Goal: Communication & Community: Answer question/provide support

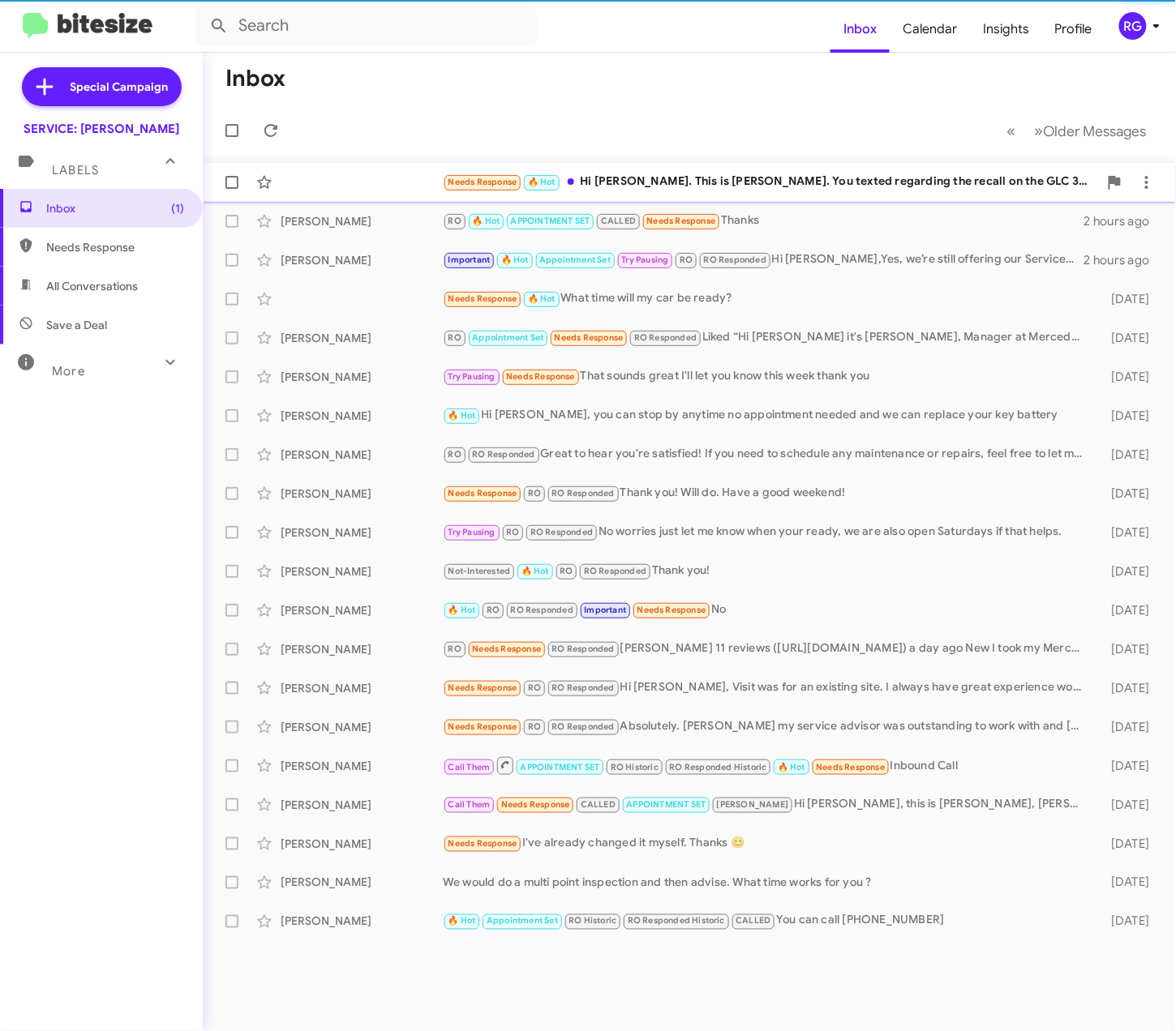
click at [377, 196] on div "Needs Response 🔥 Hot Hi Omar. This is Dave Pacini. You texted regarding the rec…" at bounding box center [688, 182] width 947 height 32
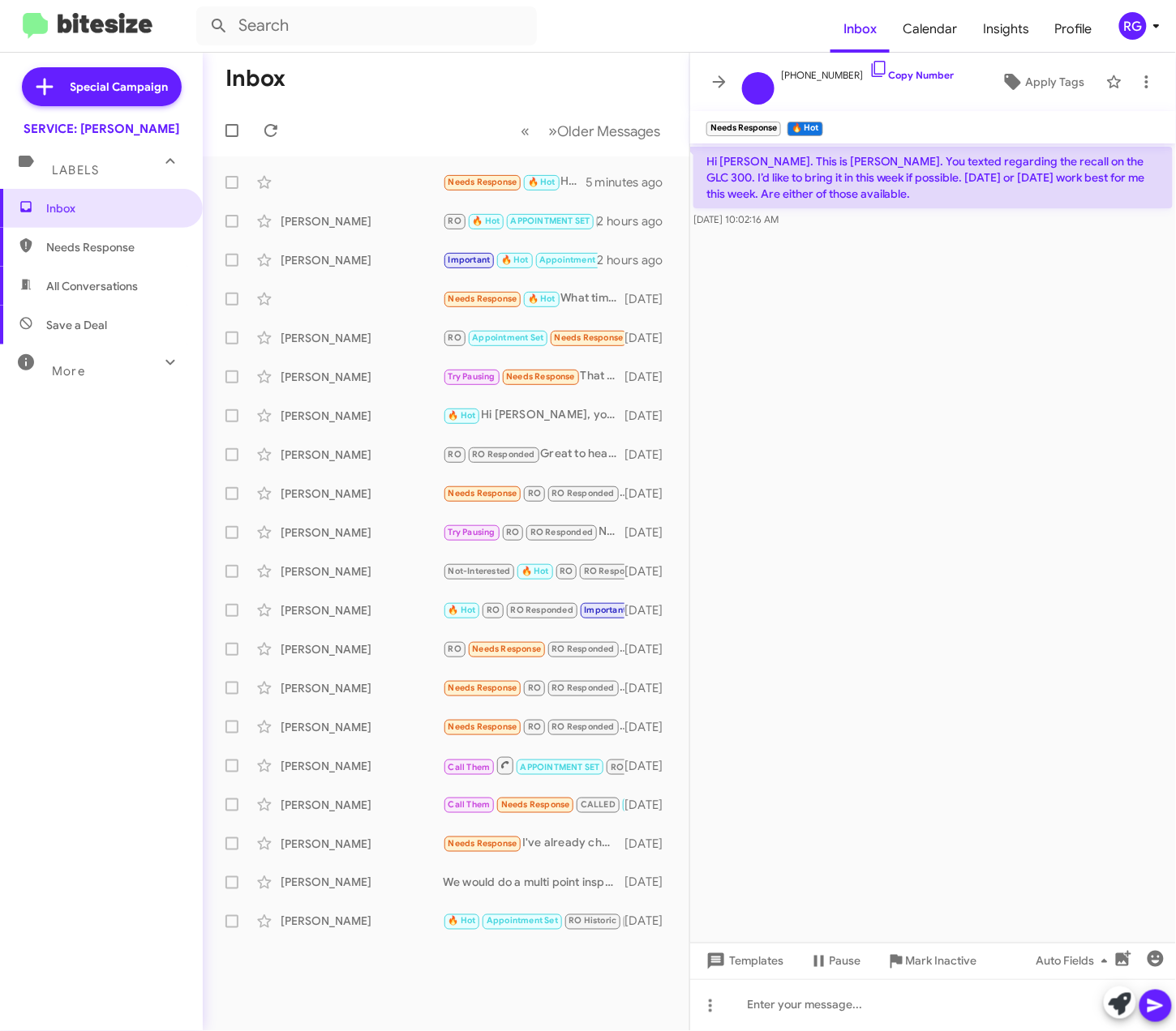
click at [924, 196] on p "Hi [PERSON_NAME]. This is [PERSON_NAME]. You texted regarding the recall on the…" at bounding box center [932, 177] width 479 height 62
drag, startPoint x: 924, startPoint y: 196, endPoint x: 1006, endPoint y: 180, distance: 83.5
click at [983, 186] on p "Hi [PERSON_NAME]. This is [PERSON_NAME]. You texted regarding the recall on the…" at bounding box center [932, 177] width 479 height 62
click at [891, 71] on link "Copy Number" at bounding box center [912, 75] width 85 height 12
click at [1129, 1015] on icon at bounding box center [1120, 1004] width 23 height 23
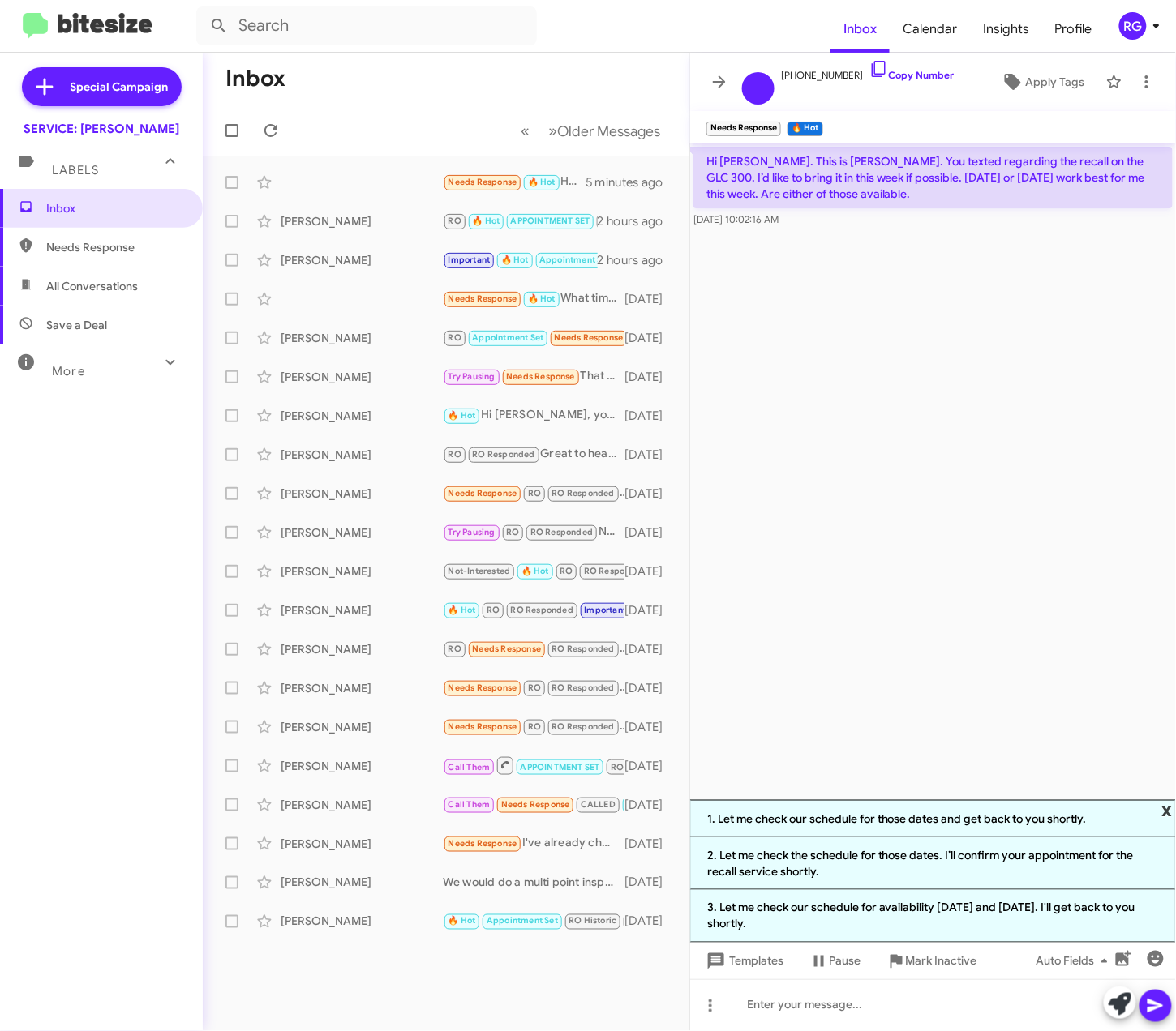
click at [1171, 800] on span "x" at bounding box center [1167, 809] width 10 height 19
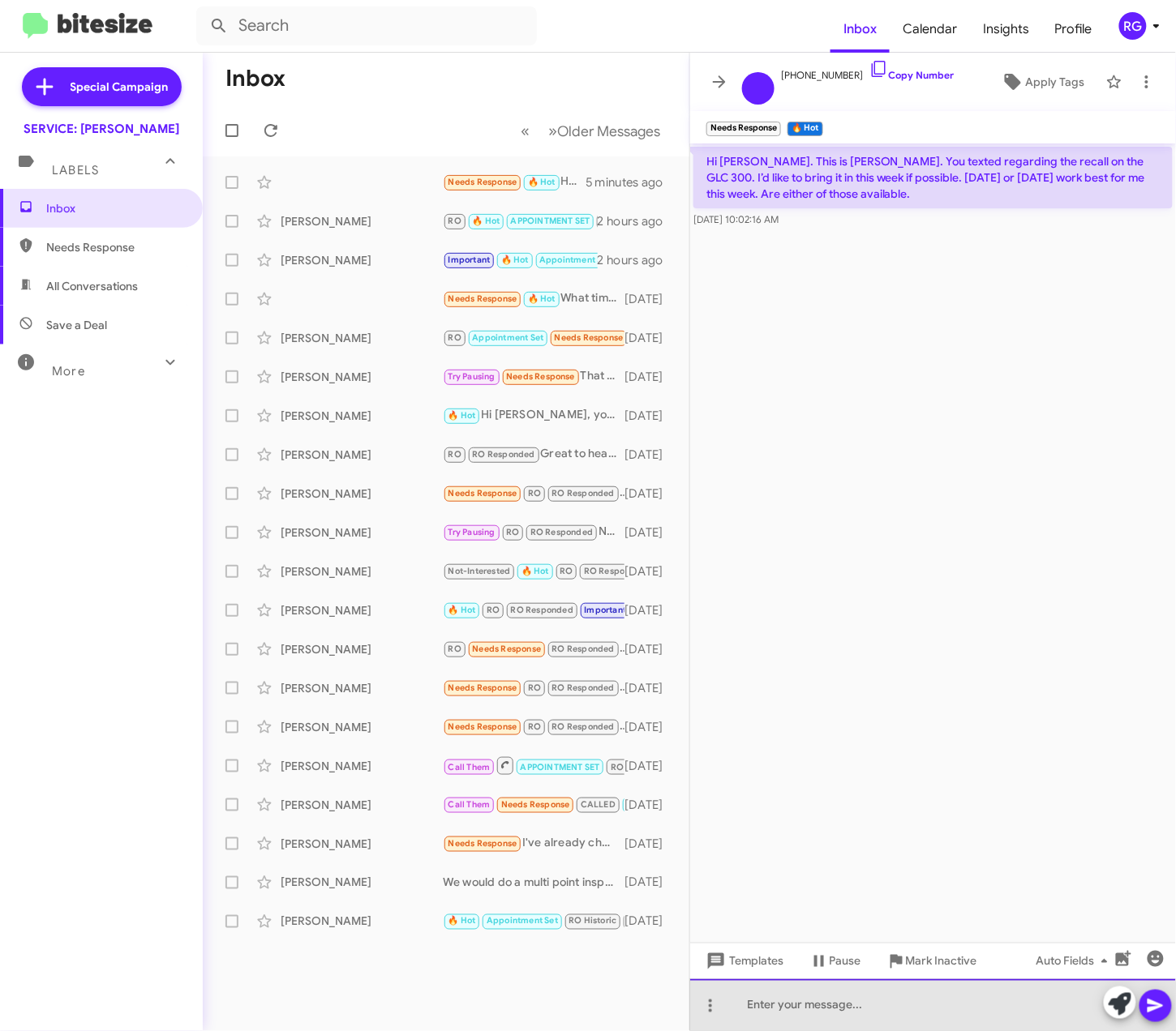
click at [828, 1012] on div at bounding box center [933, 1005] width 486 height 52
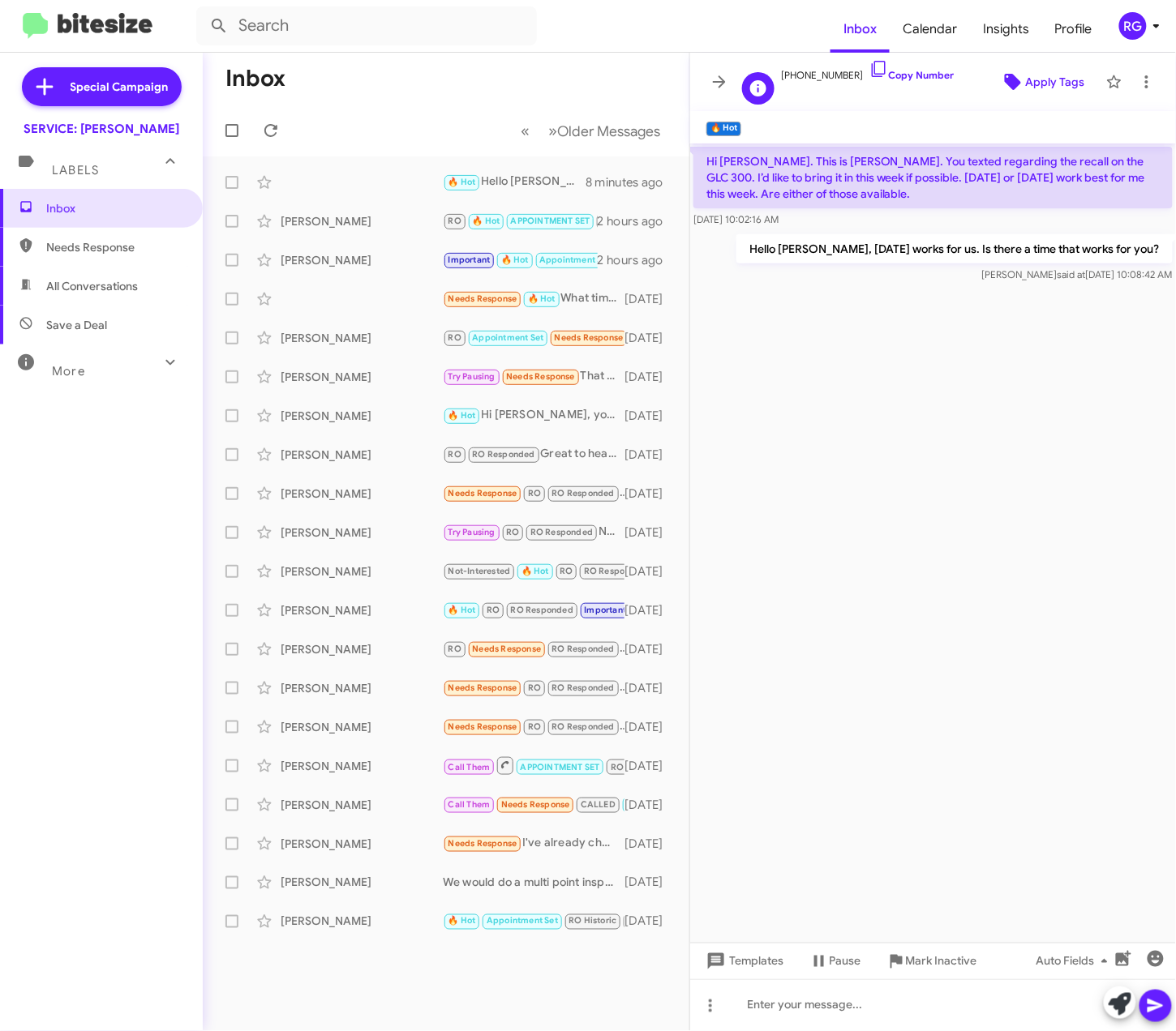
click at [1055, 73] on span "Apply Tags" at bounding box center [1055, 82] width 59 height 30
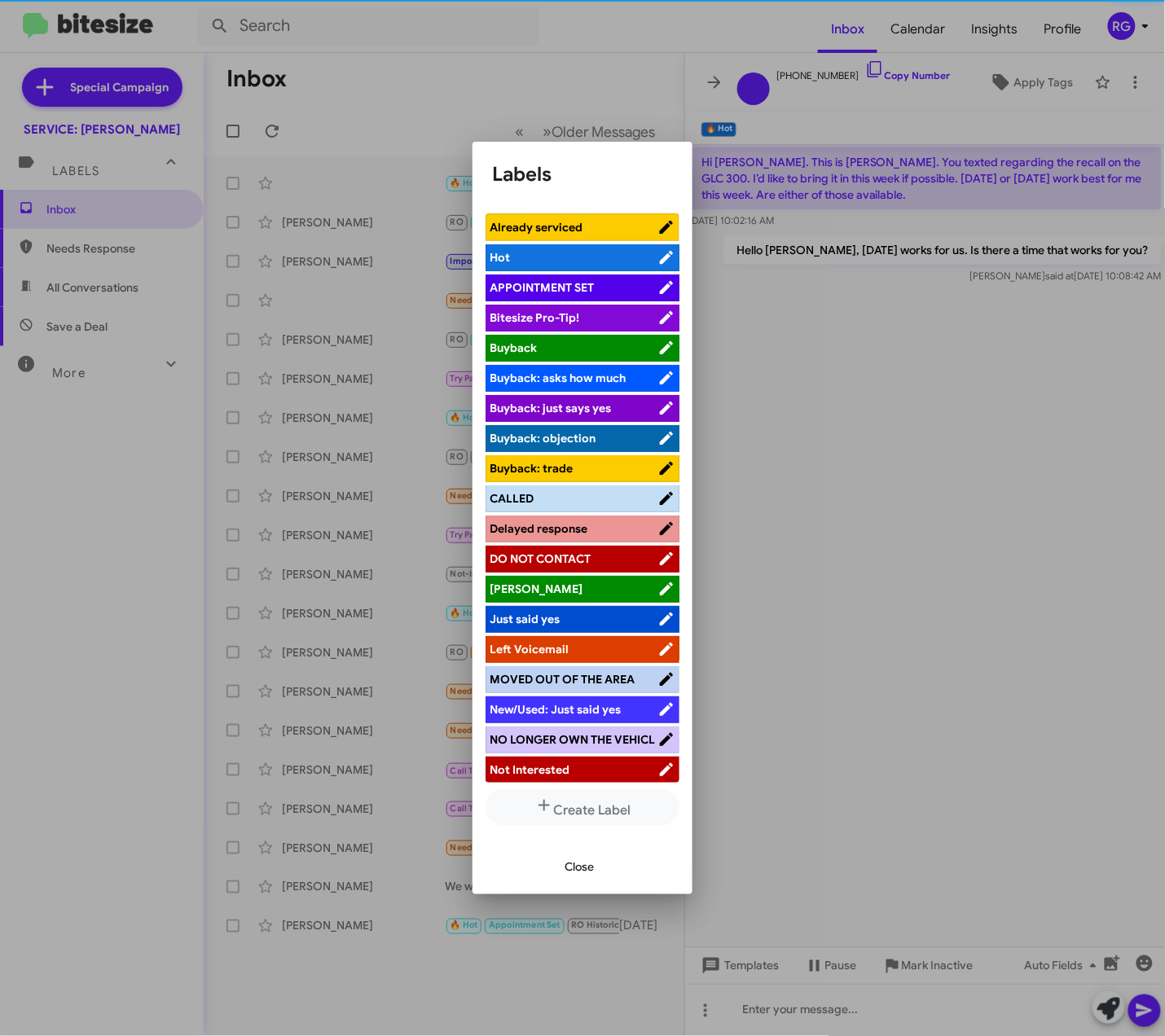
scroll to position [174, 0]
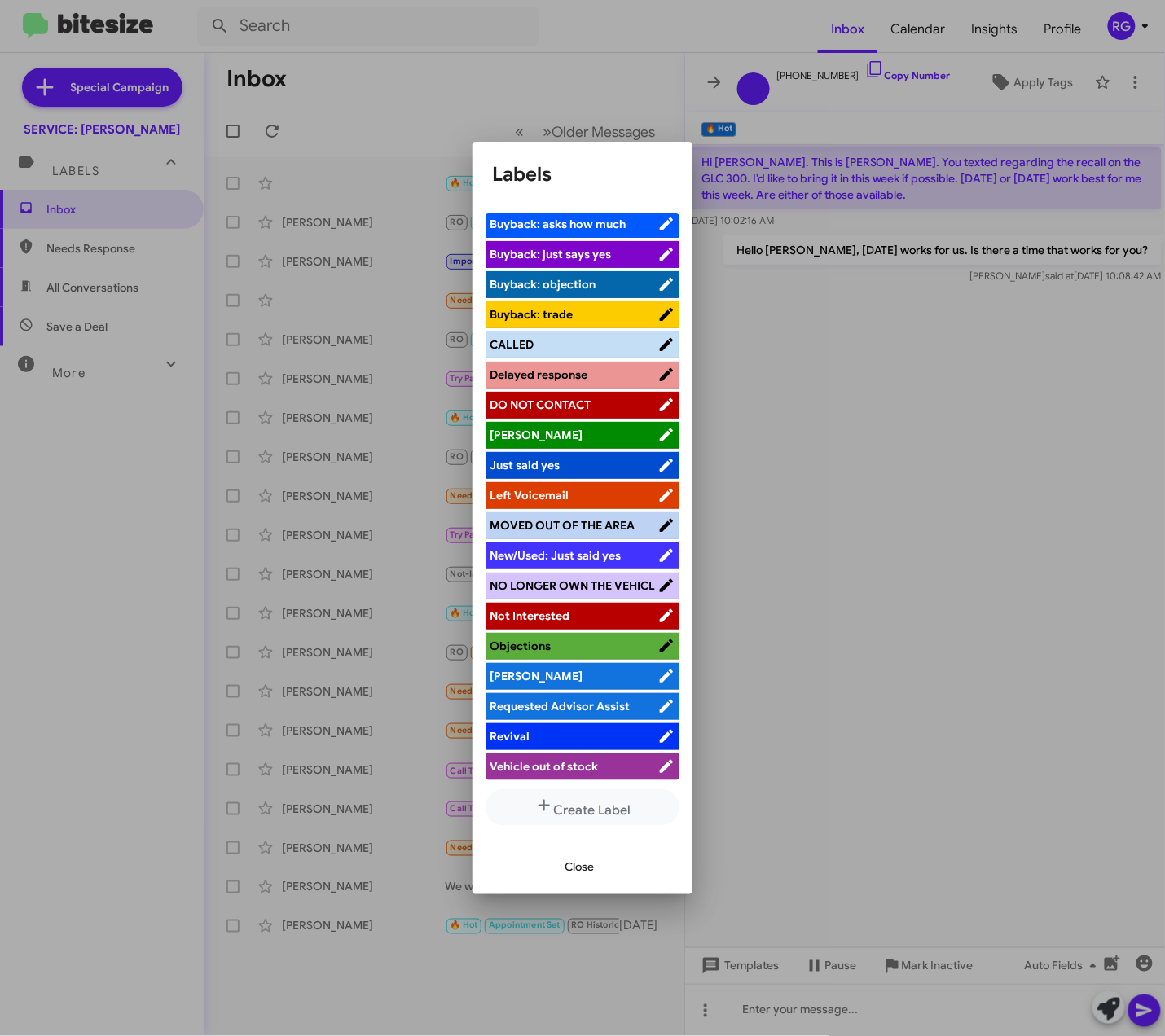
click at [533, 669] on span "[PERSON_NAME]" at bounding box center [573, 677] width 168 height 17
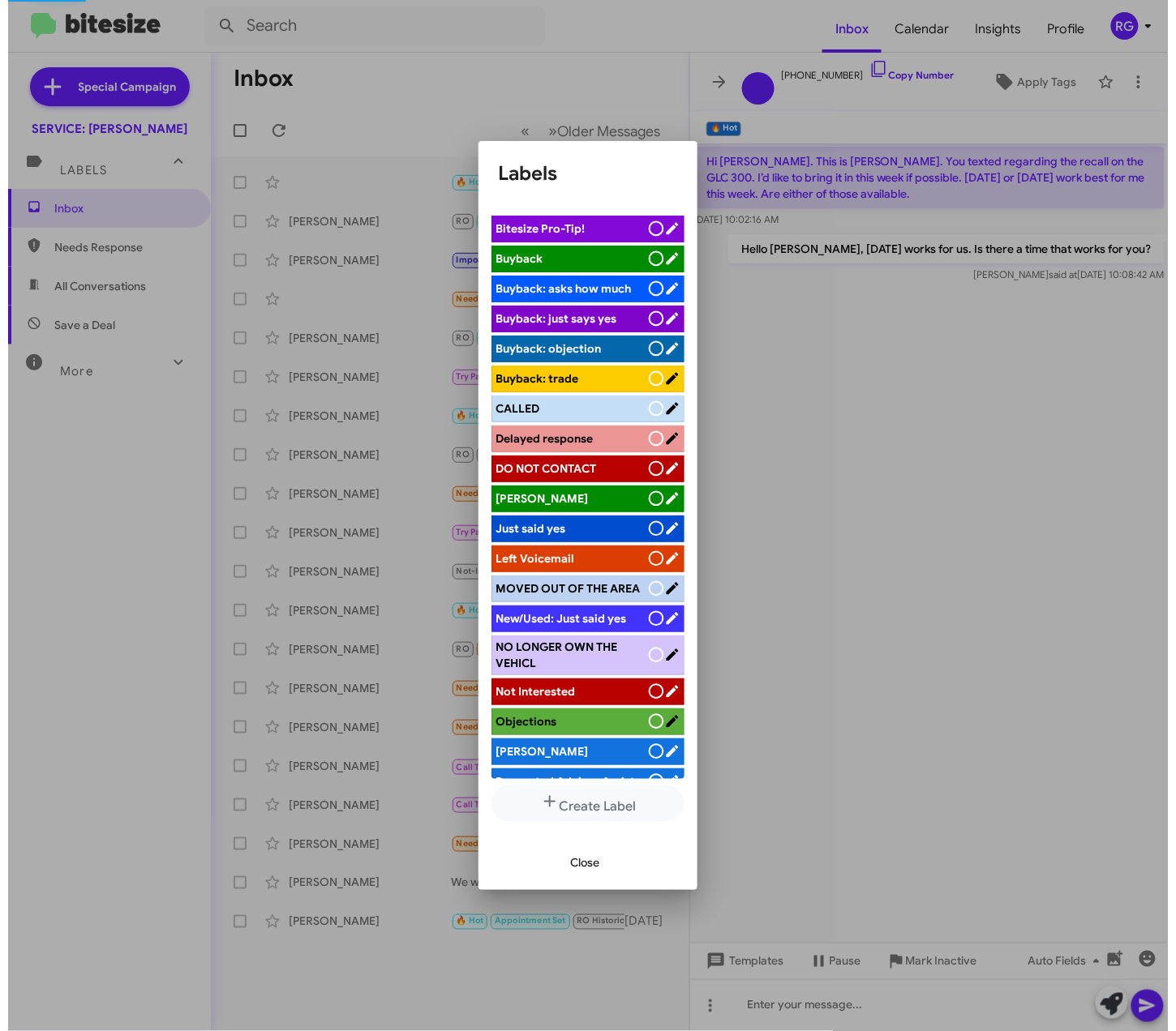
scroll to position [0, 0]
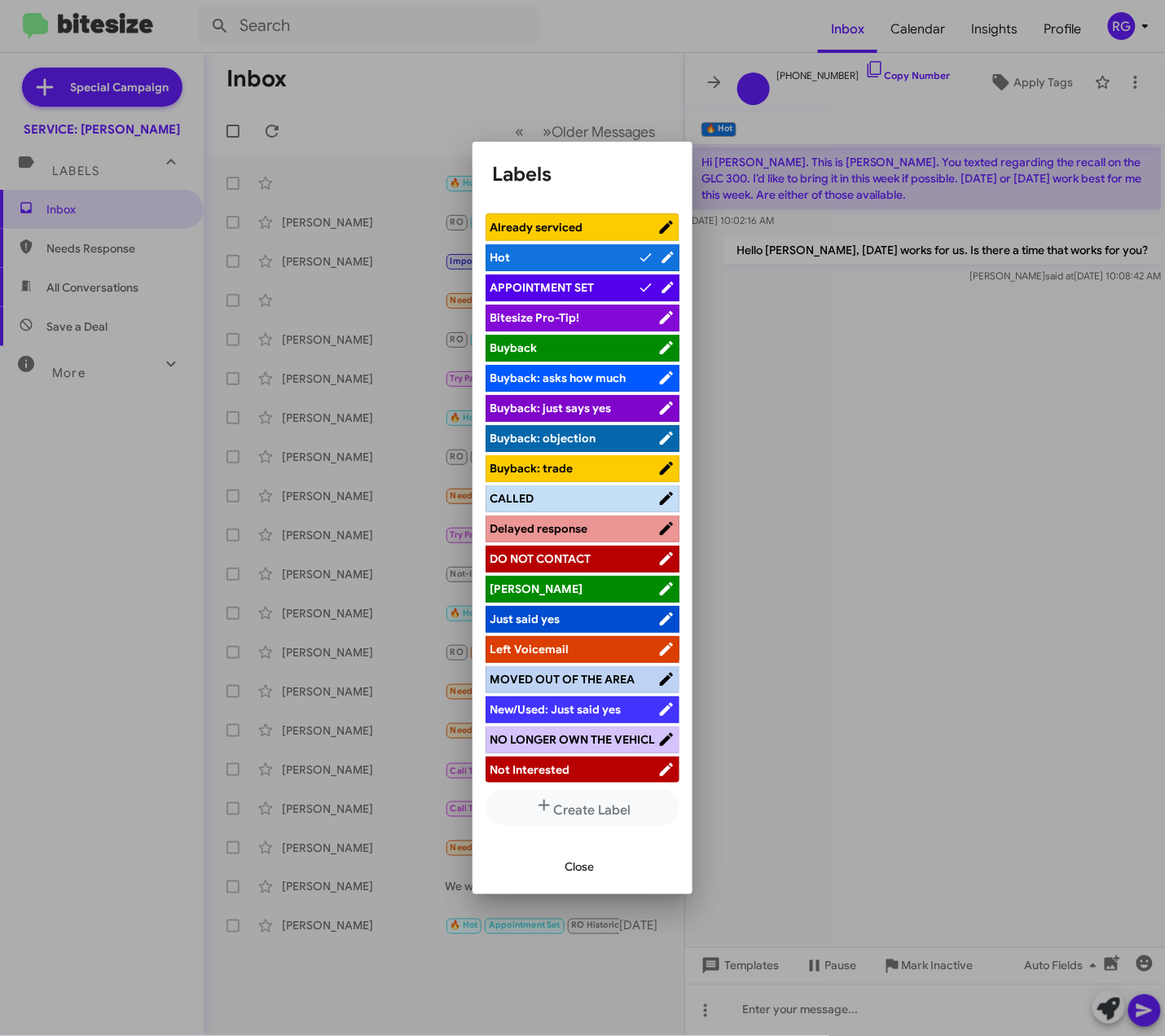
click at [596, 865] on button "Close" at bounding box center [579, 867] width 56 height 30
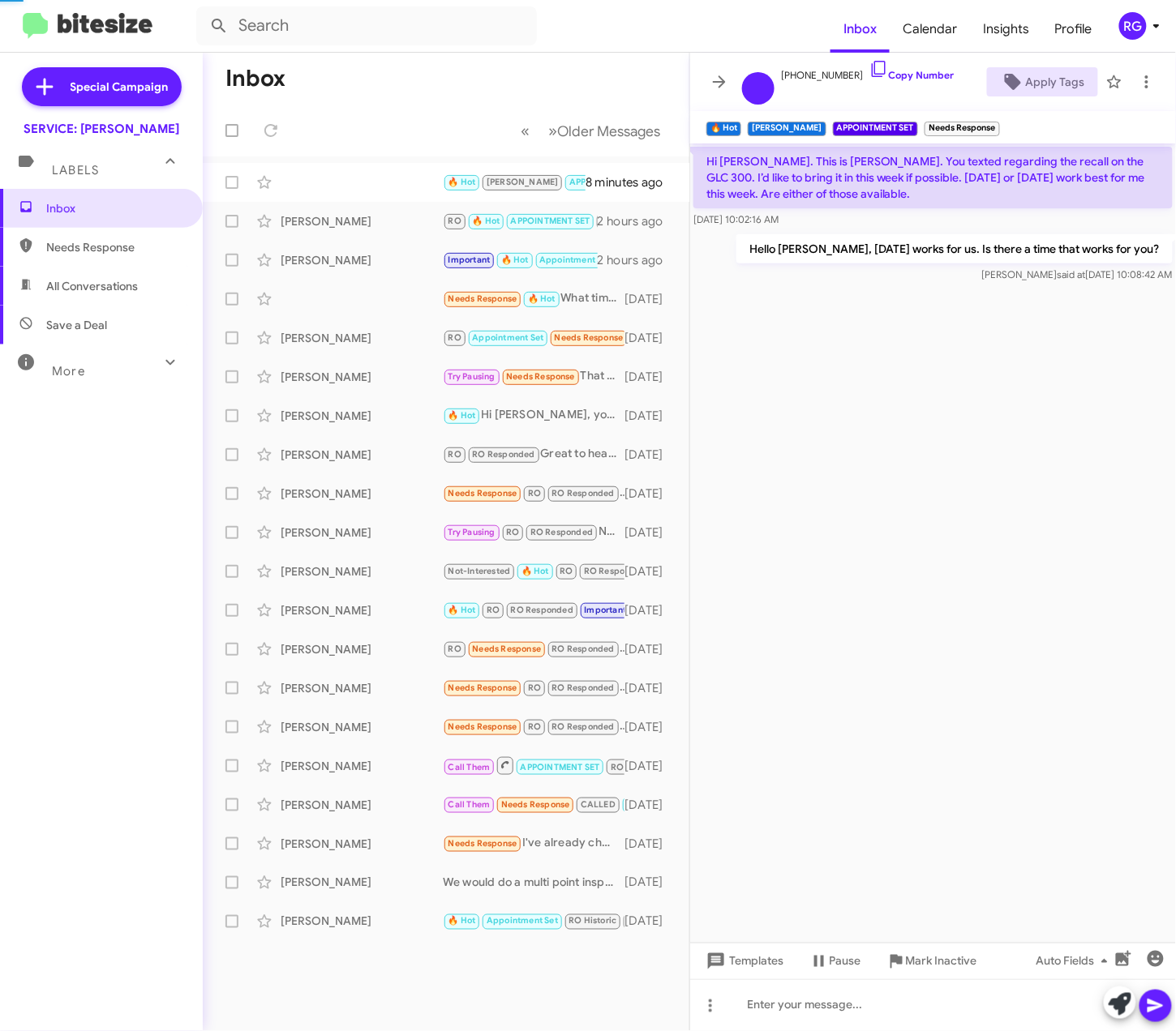
click at [863, 574] on cdk-virtual-scroll-viewport "Hi Omar. This is Dave Pacini. You texted regarding the recall on the GLC 300. I…" at bounding box center [933, 542] width 486 height 799
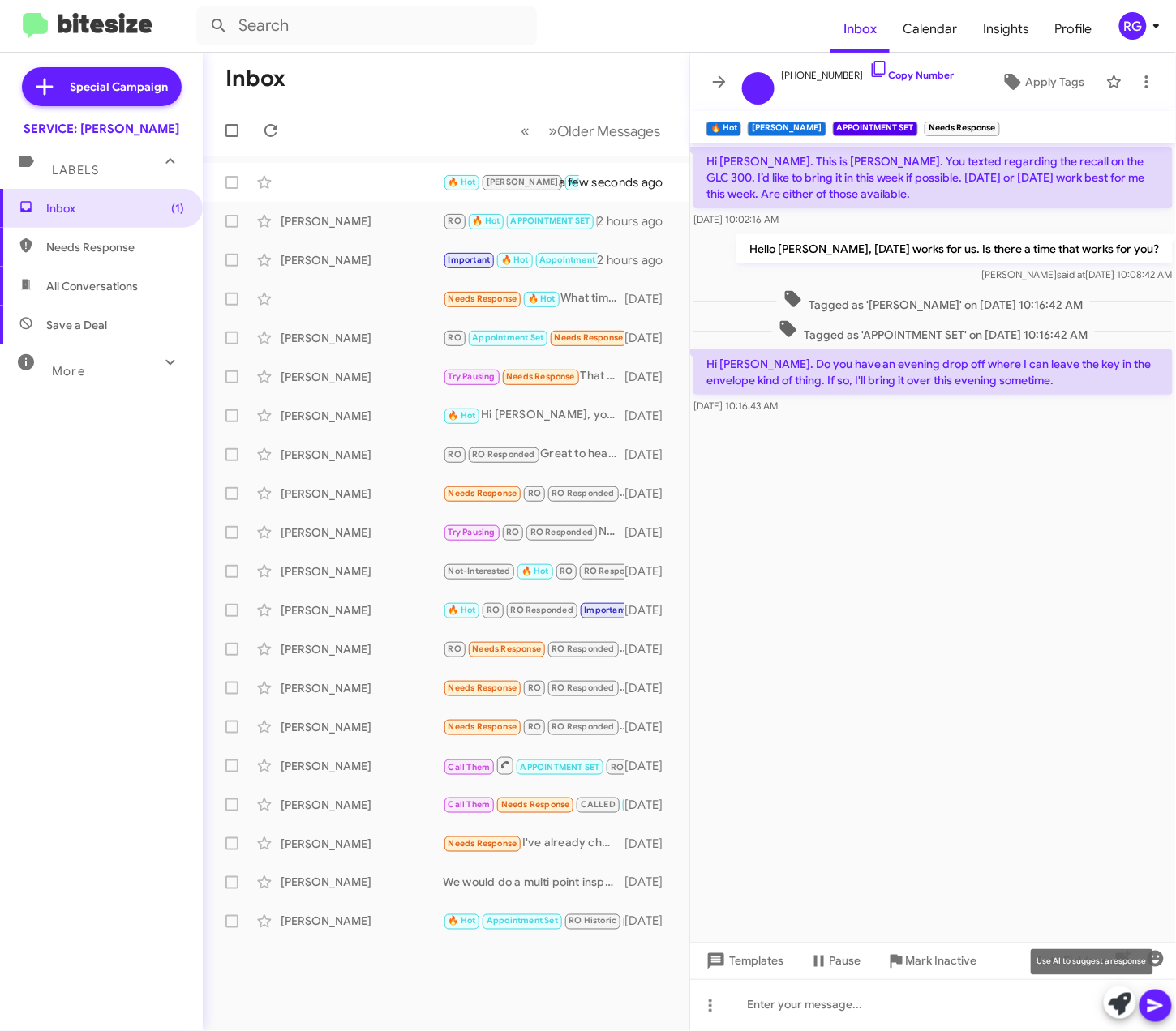
click at [1109, 1006] on icon at bounding box center [1120, 1004] width 23 height 23
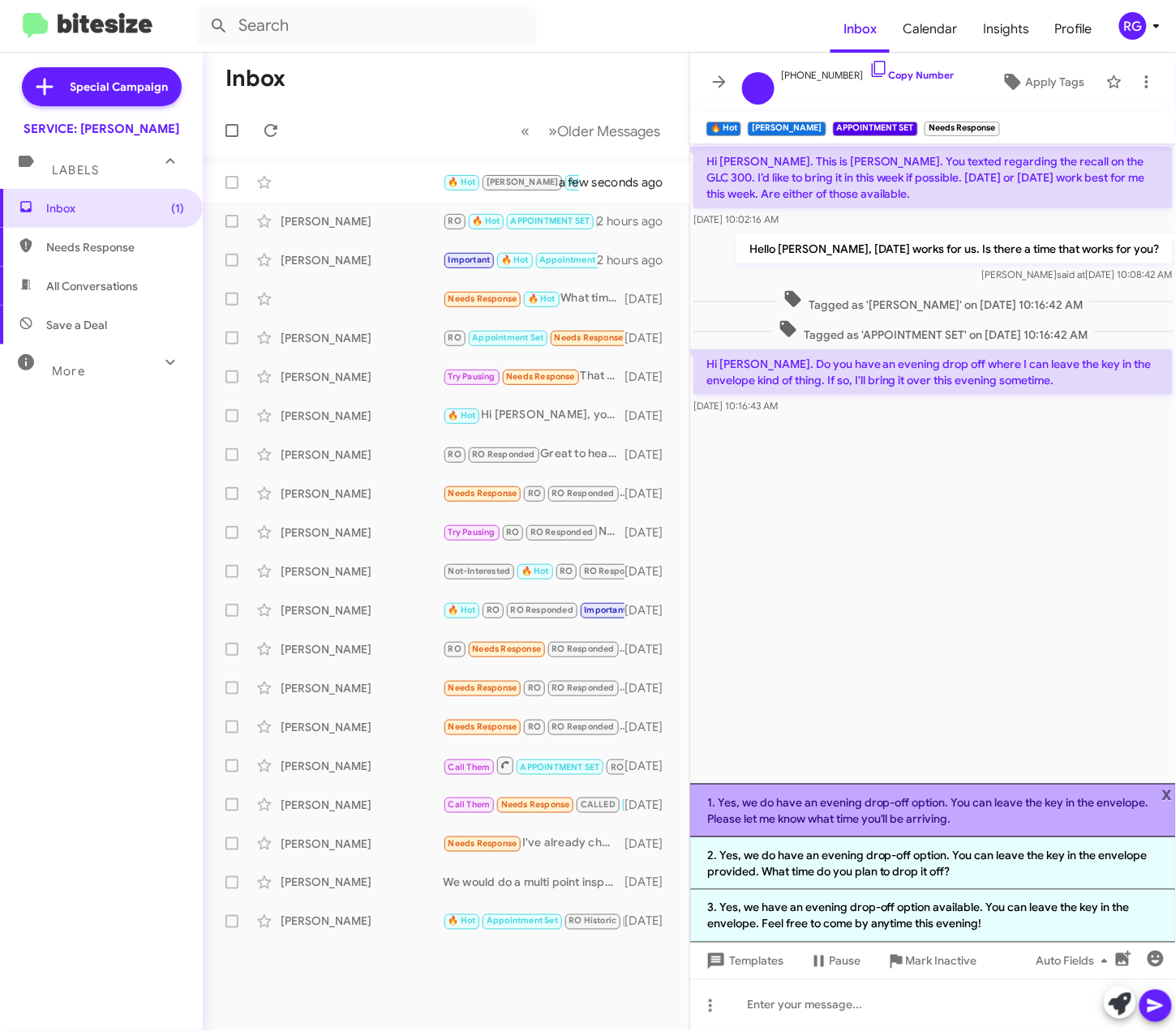
click at [852, 816] on li "1. Yes, we do have an evening drop-off option. You can leave the key in the env…" at bounding box center [933, 811] width 486 height 54
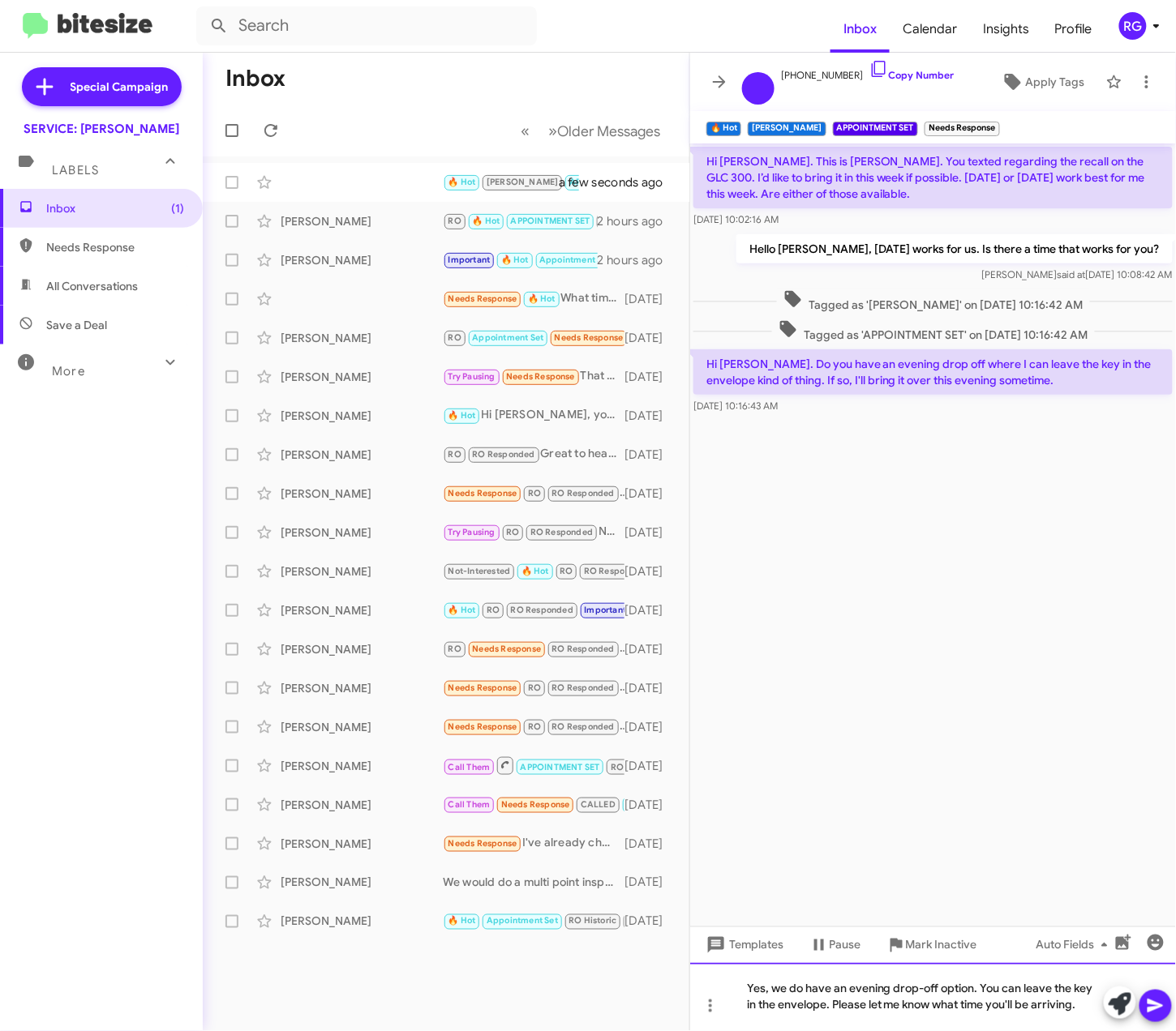
click at [1077, 1007] on div "Yes, we do have an evening drop-off option. You can leave the key in the envelo…" at bounding box center [933, 998] width 486 height 68
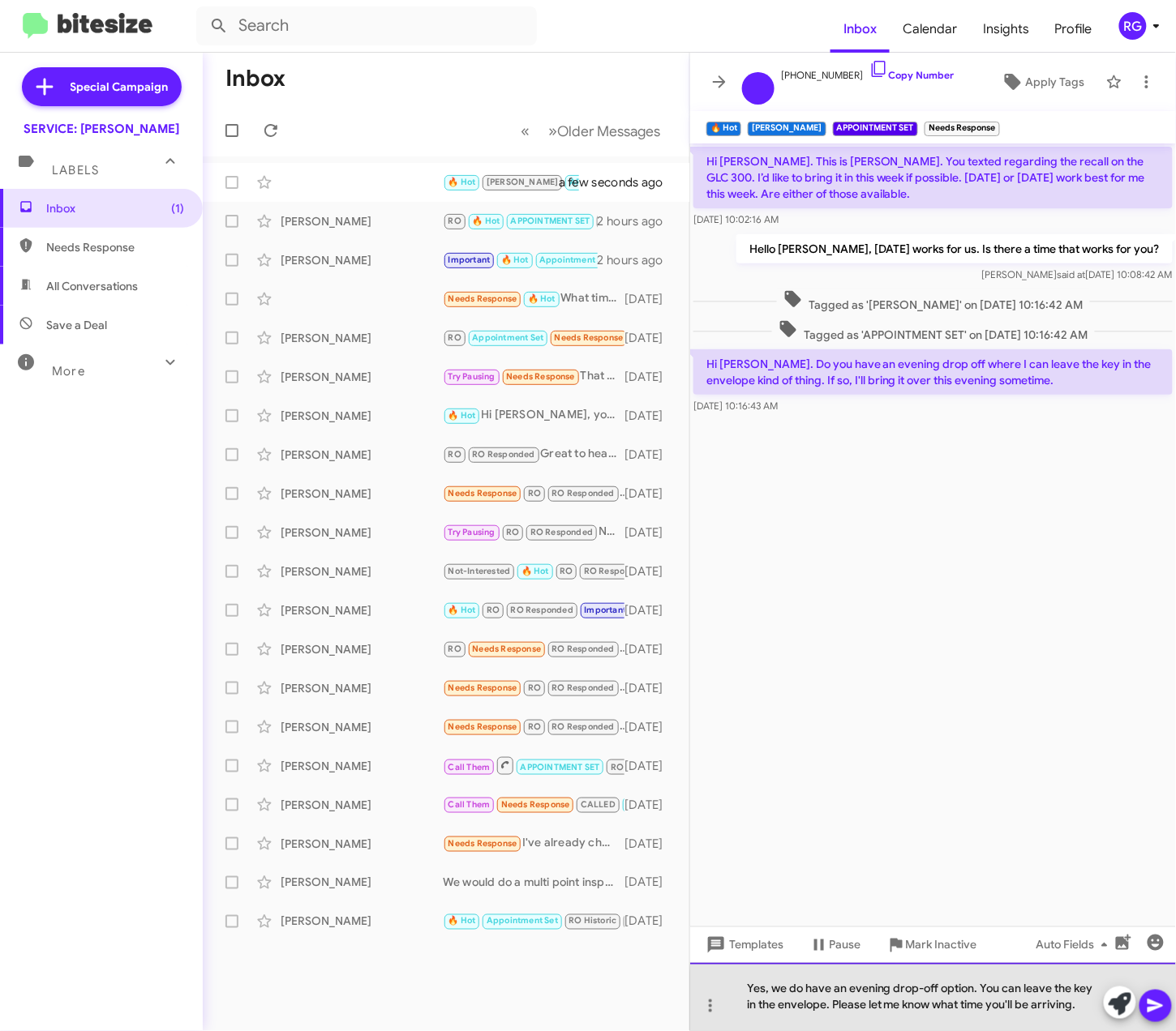
drag, startPoint x: 1077, startPoint y: 1007, endPoint x: 842, endPoint y: 1020, distance: 235.4
click at [837, 1023] on div "Yes, we do have an evening drop-off option. You can leave the key in the envelo…" at bounding box center [933, 998] width 486 height 68
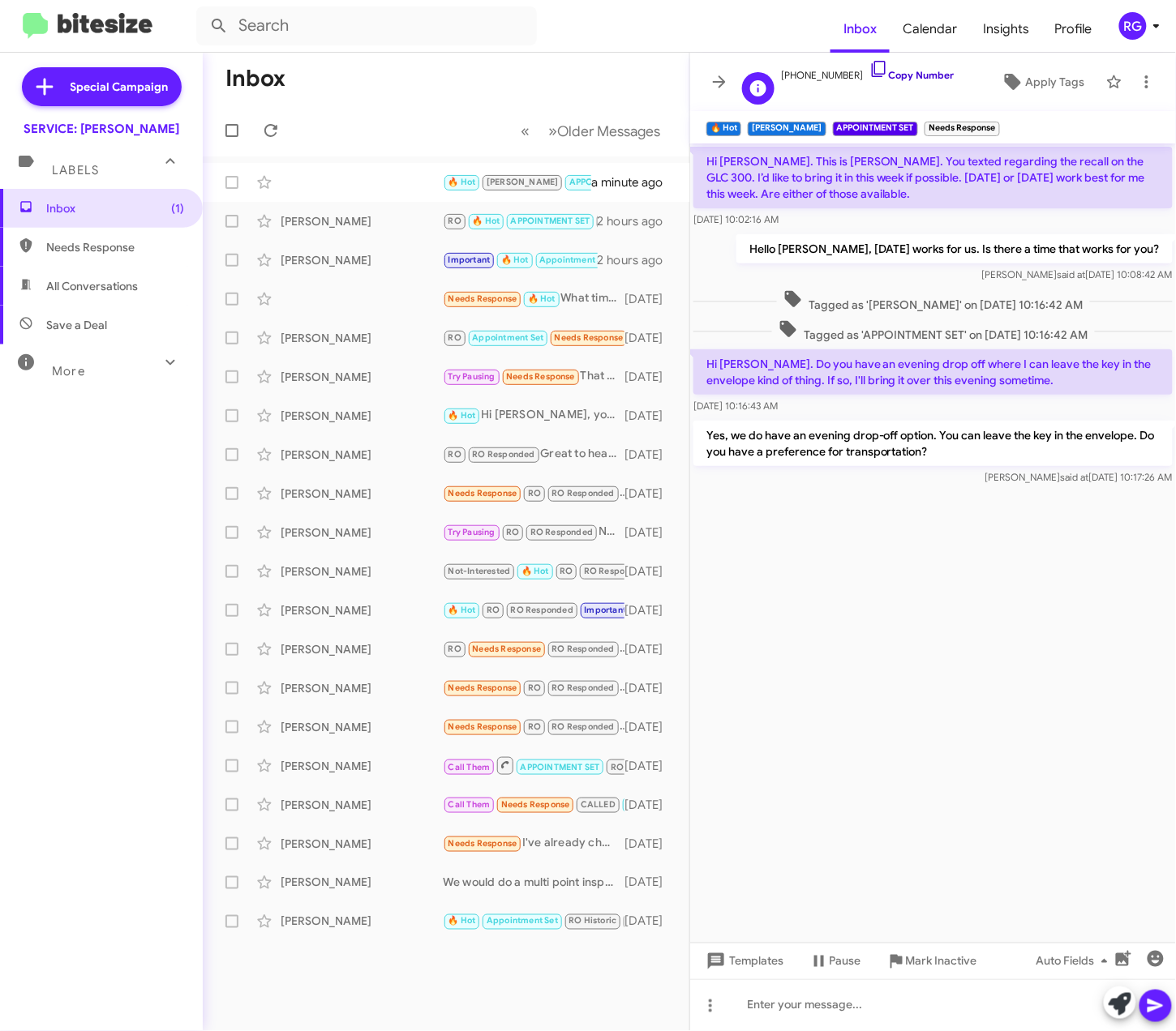
click at [903, 76] on link "Copy Number" at bounding box center [912, 75] width 85 height 12
click at [853, 637] on cdk-virtual-scroll-viewport "Hi Omar. This is Dave Pacini. You texted regarding the recall on the GLC 300. I…" at bounding box center [933, 542] width 486 height 799
click at [466, 186] on span "🔥 Hot" at bounding box center [462, 181] width 28 height 10
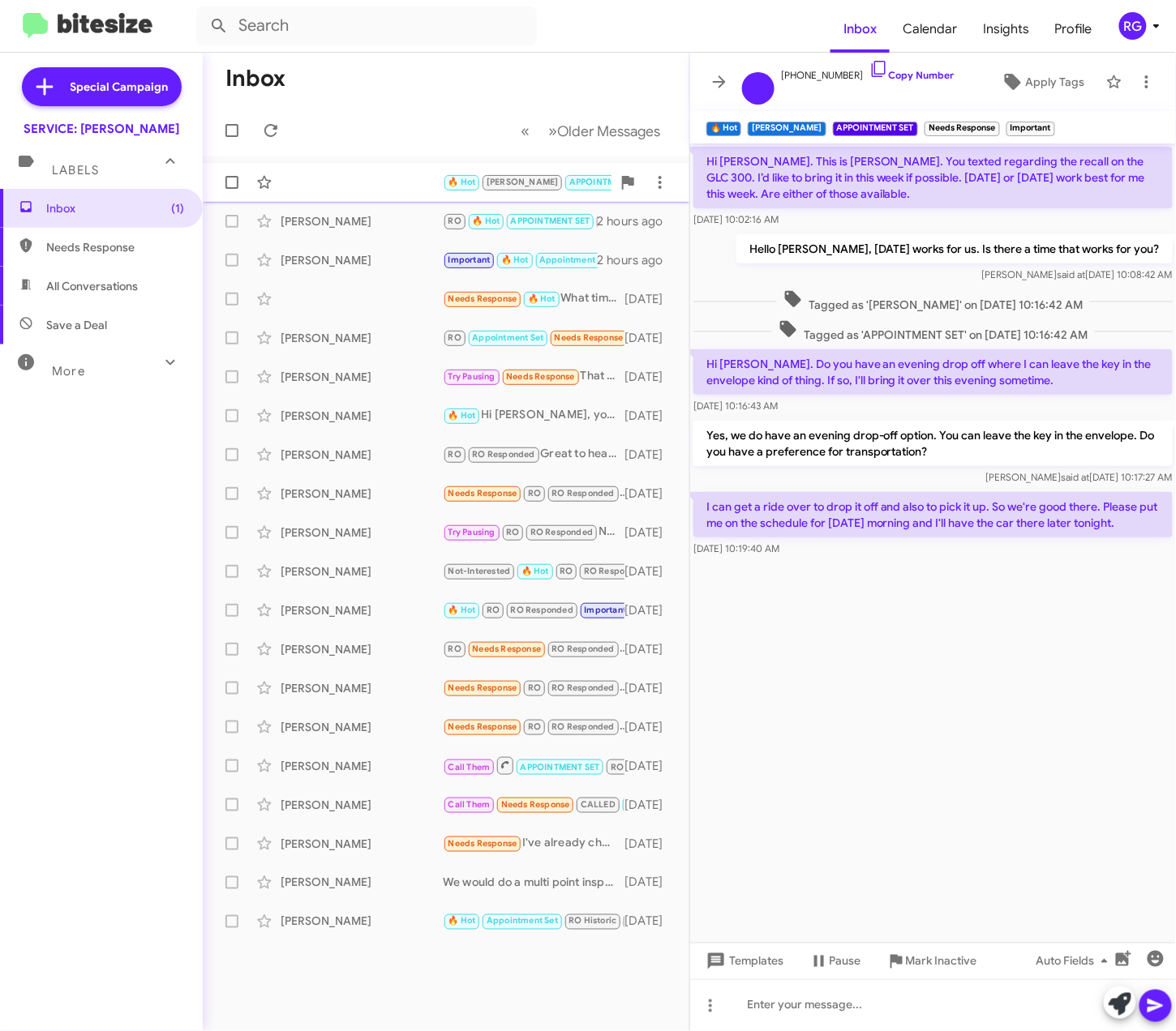
click at [541, 167] on div "🔥 Hot RAUL APPOINTMENT SET Needs Response Important I can get a ride over to dr…" at bounding box center [445, 182] width 460 height 32
click at [1121, 1013] on icon at bounding box center [1120, 1004] width 23 height 23
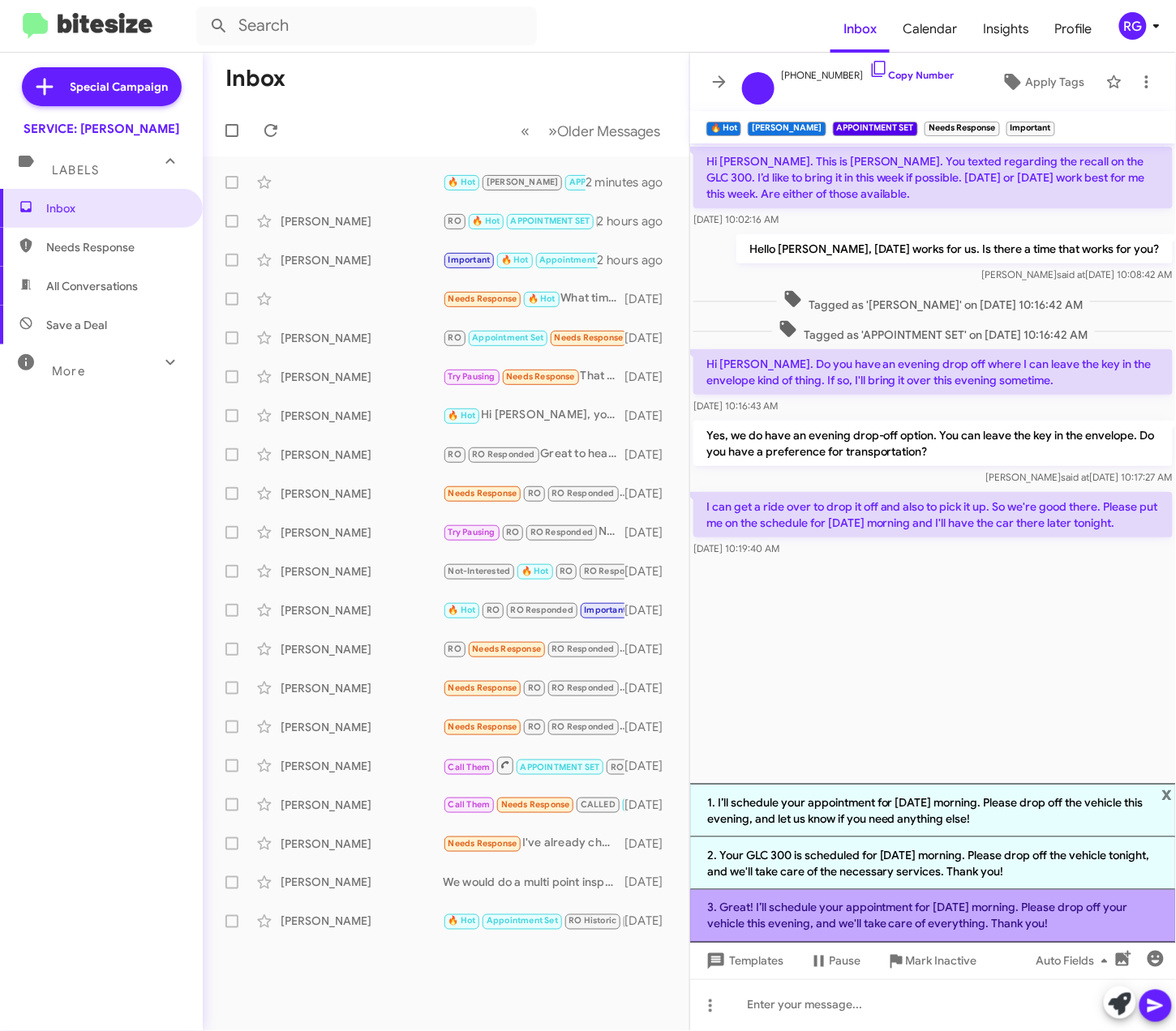
click at [1086, 925] on li "3. Great! I’ll schedule your appointment for tomorrow morning. Please drop off …" at bounding box center [933, 916] width 486 height 53
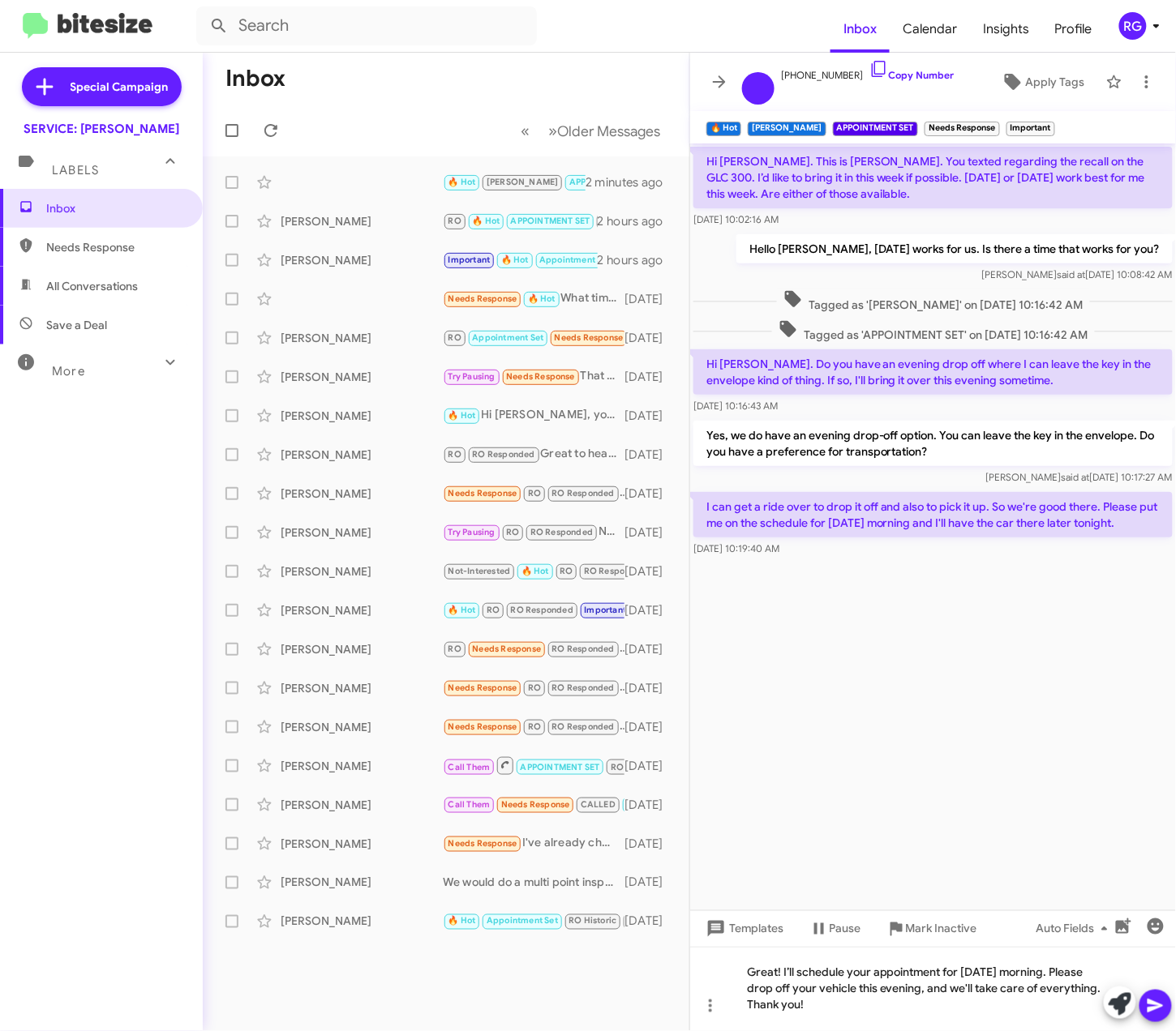
click at [1146, 1006] on icon at bounding box center [1155, 1006] width 19 height 19
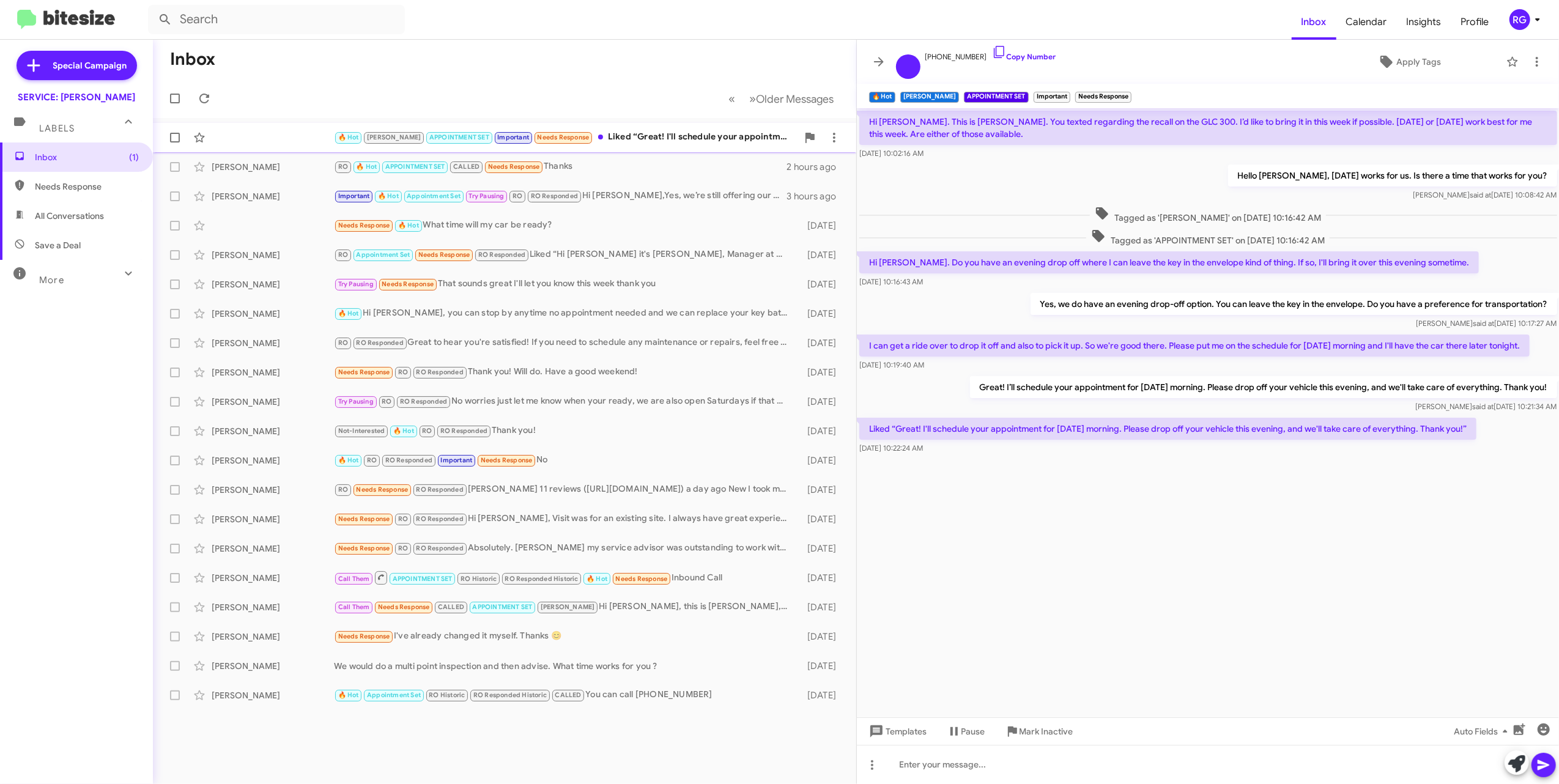
click at [560, 128] on div "🔥 Hot [PERSON_NAME] APPOINTMENT SET Important Needs Response Liked “Great! I'll…" at bounding box center [504, 137] width 684 height 24
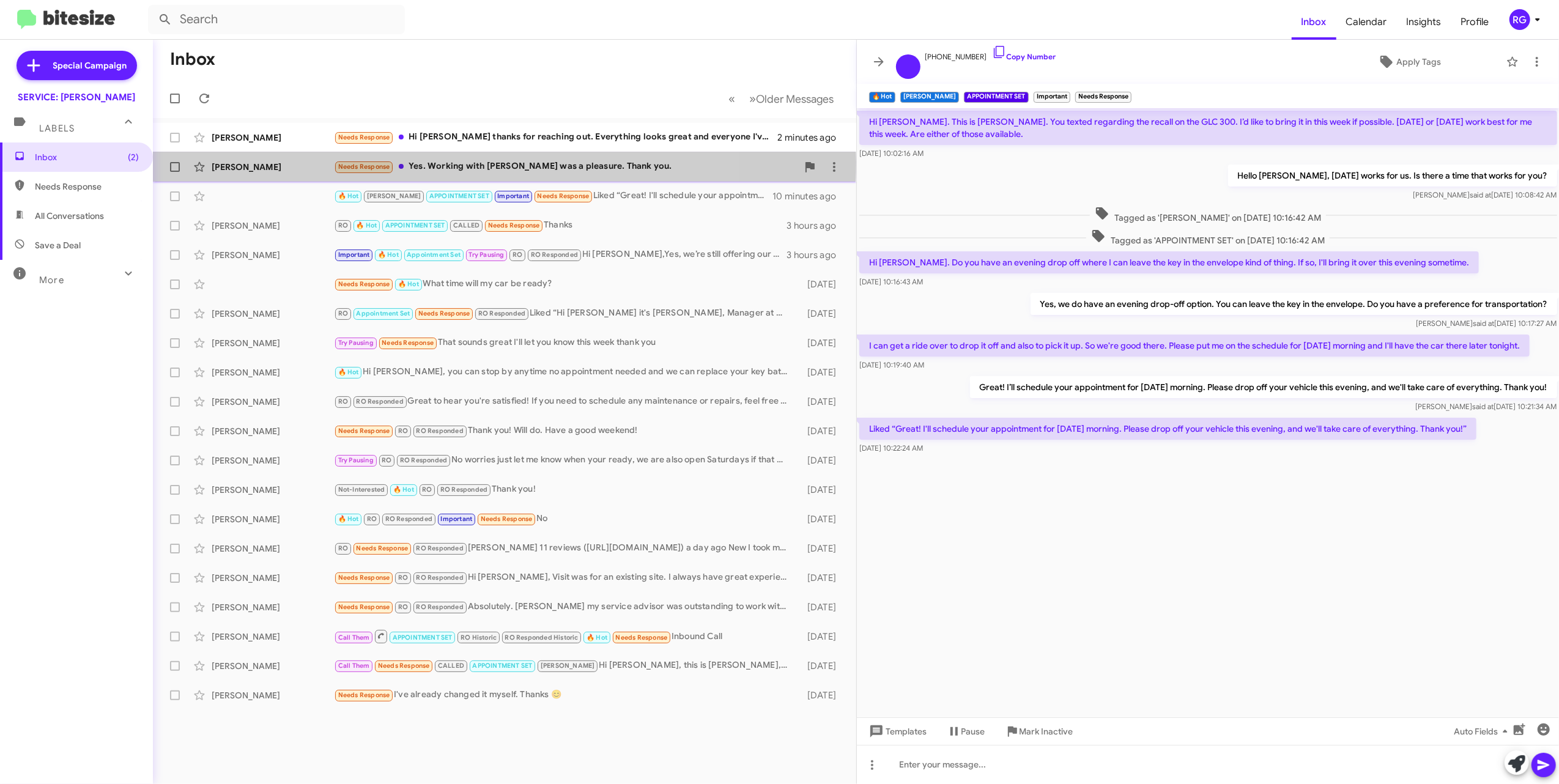
click at [409, 162] on div "Needs Response Yes. Working with [PERSON_NAME] was a pleasure. Thank you." at bounding box center [565, 167] width 463 height 14
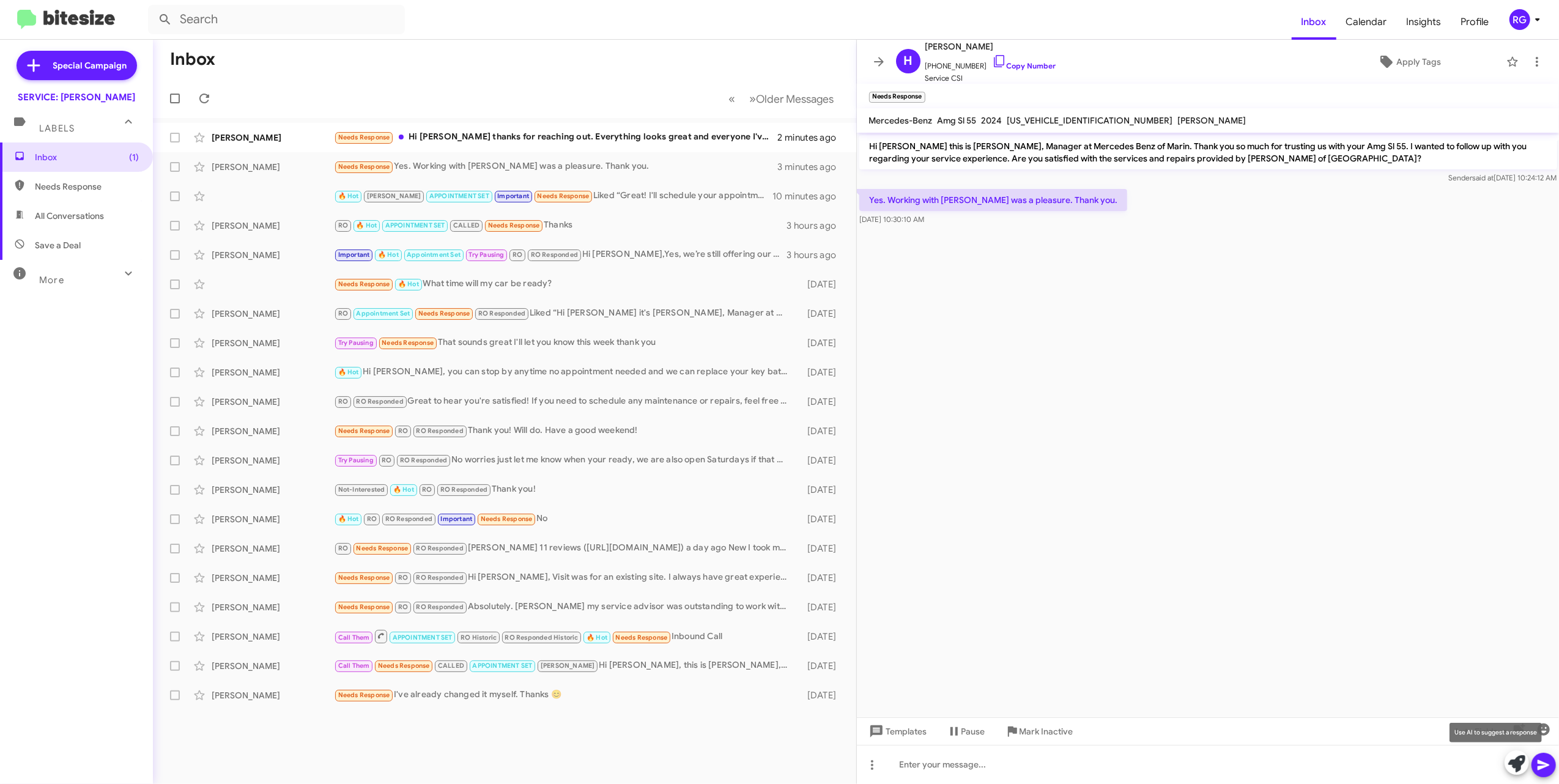
click at [1517, 769] on icon at bounding box center [1516, 764] width 17 height 17
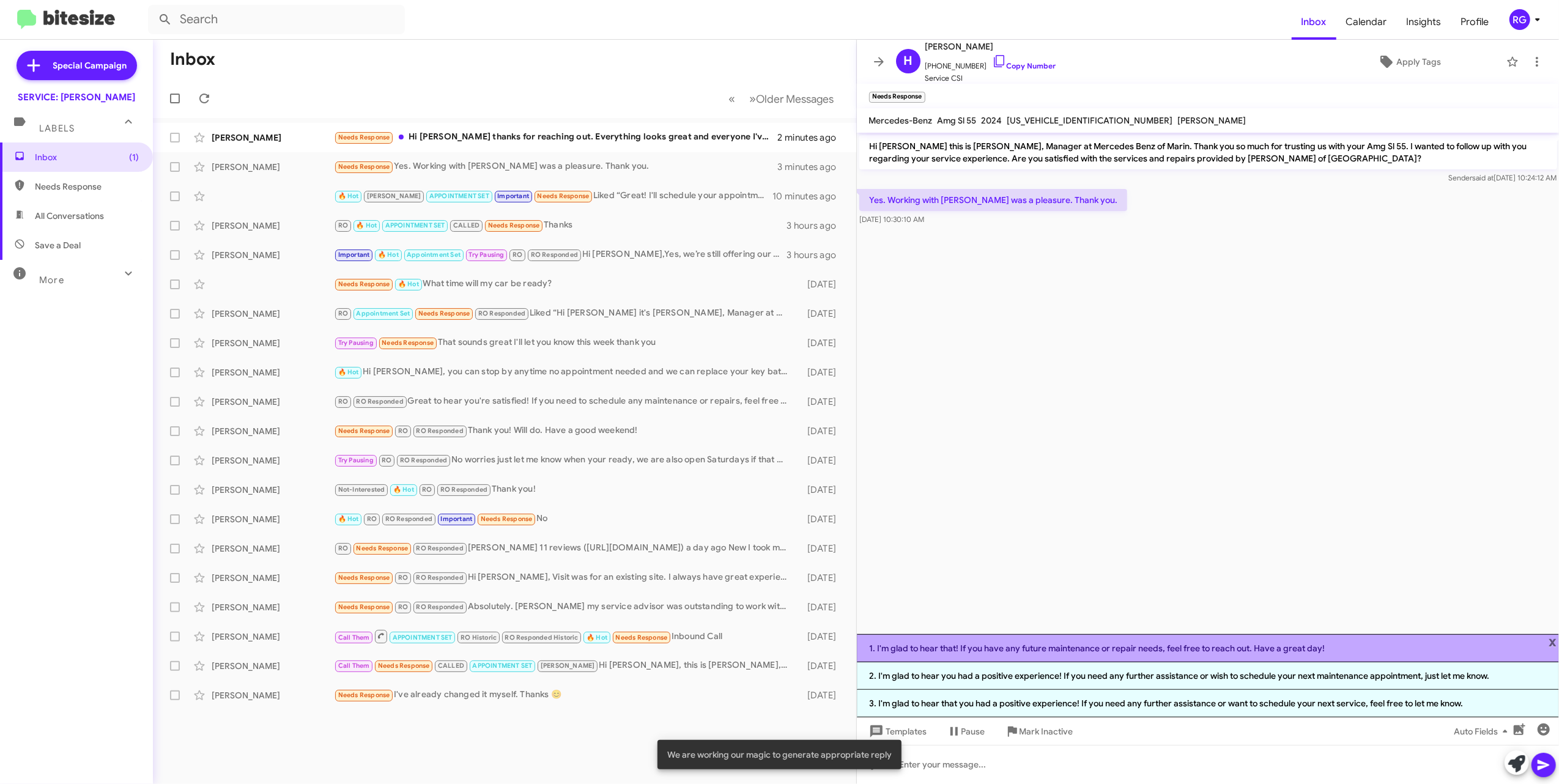
click at [1035, 652] on li "1. I'm glad to hear that! If you have any future maintenance or repair needs, f…" at bounding box center [1208, 648] width 702 height 28
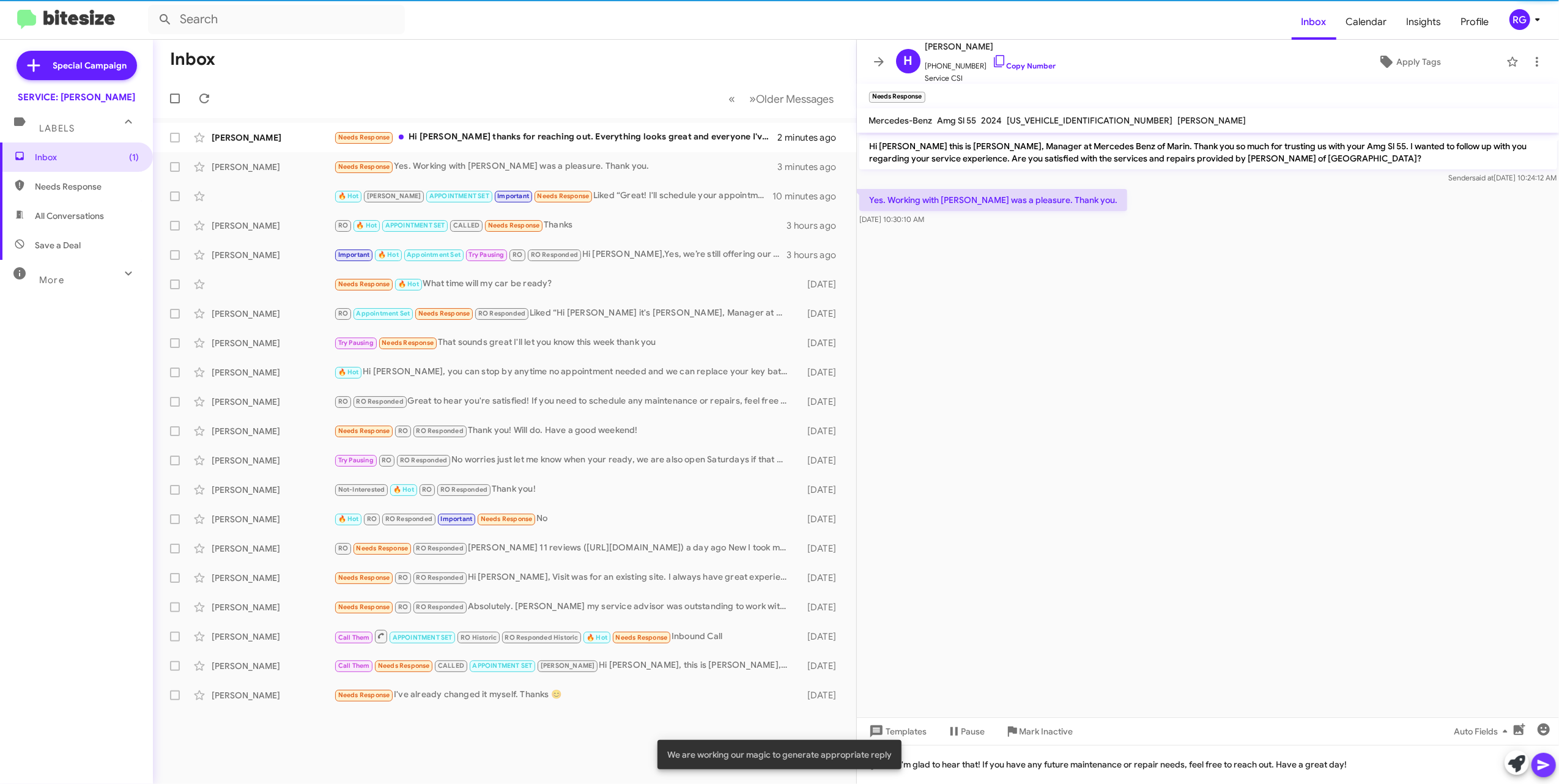
click at [1544, 764] on icon at bounding box center [1543, 765] width 12 height 10
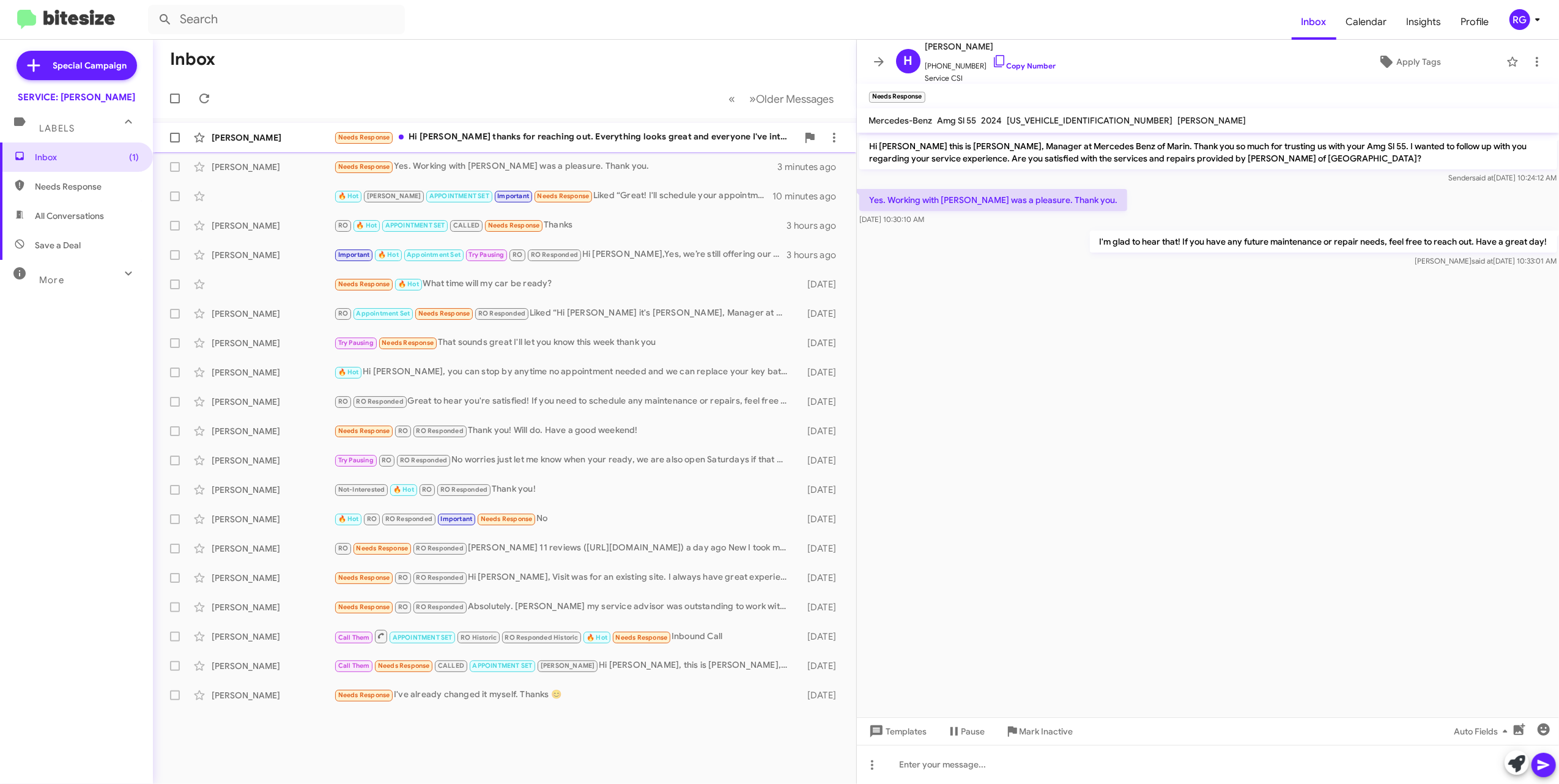
click at [560, 123] on span "Allison Beach Needs Response Hi Omar thanks for reaching out. Everything looks …" at bounding box center [504, 137] width 703 height 29
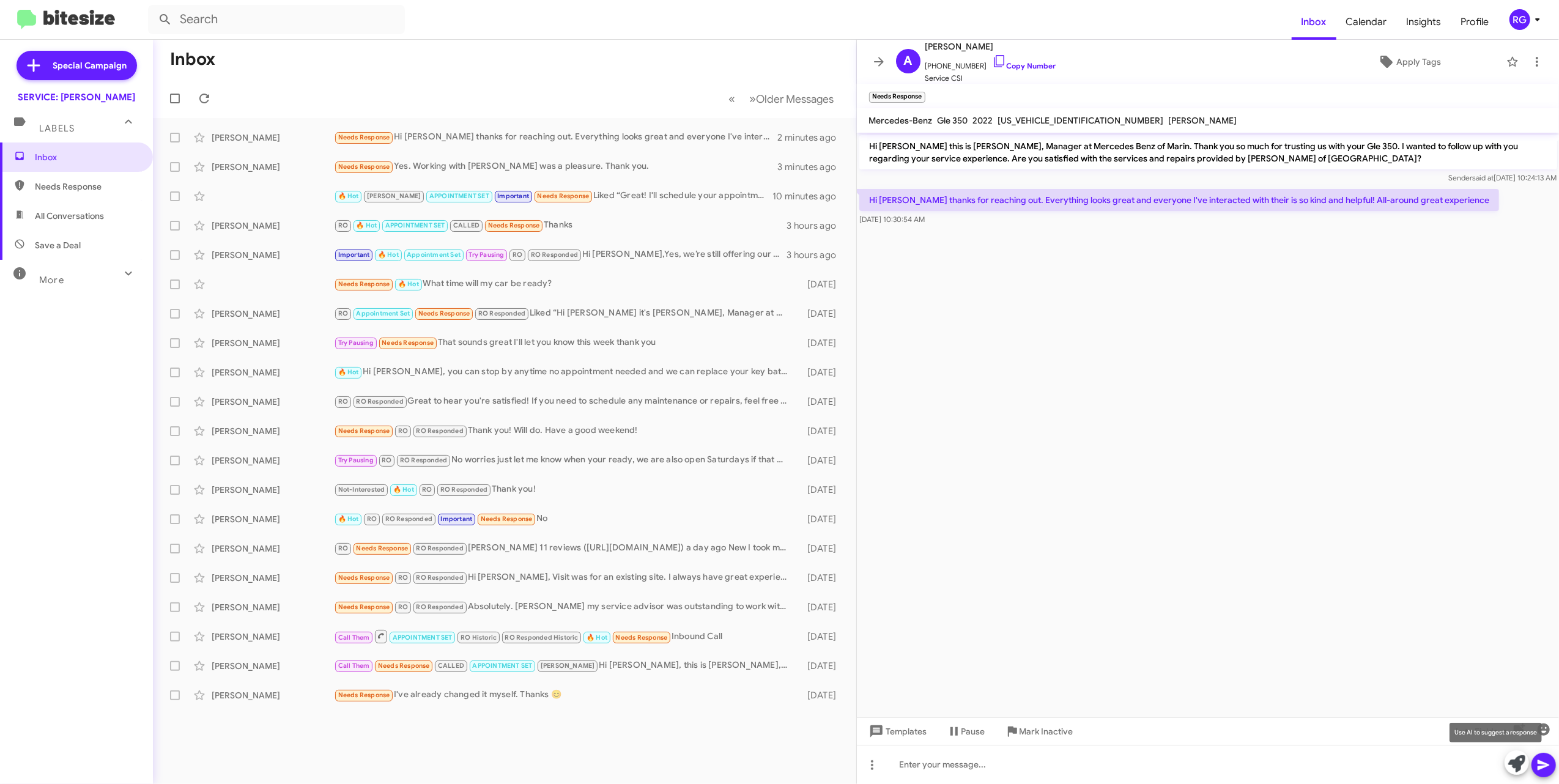
click at [1511, 768] on icon at bounding box center [1516, 764] width 17 height 17
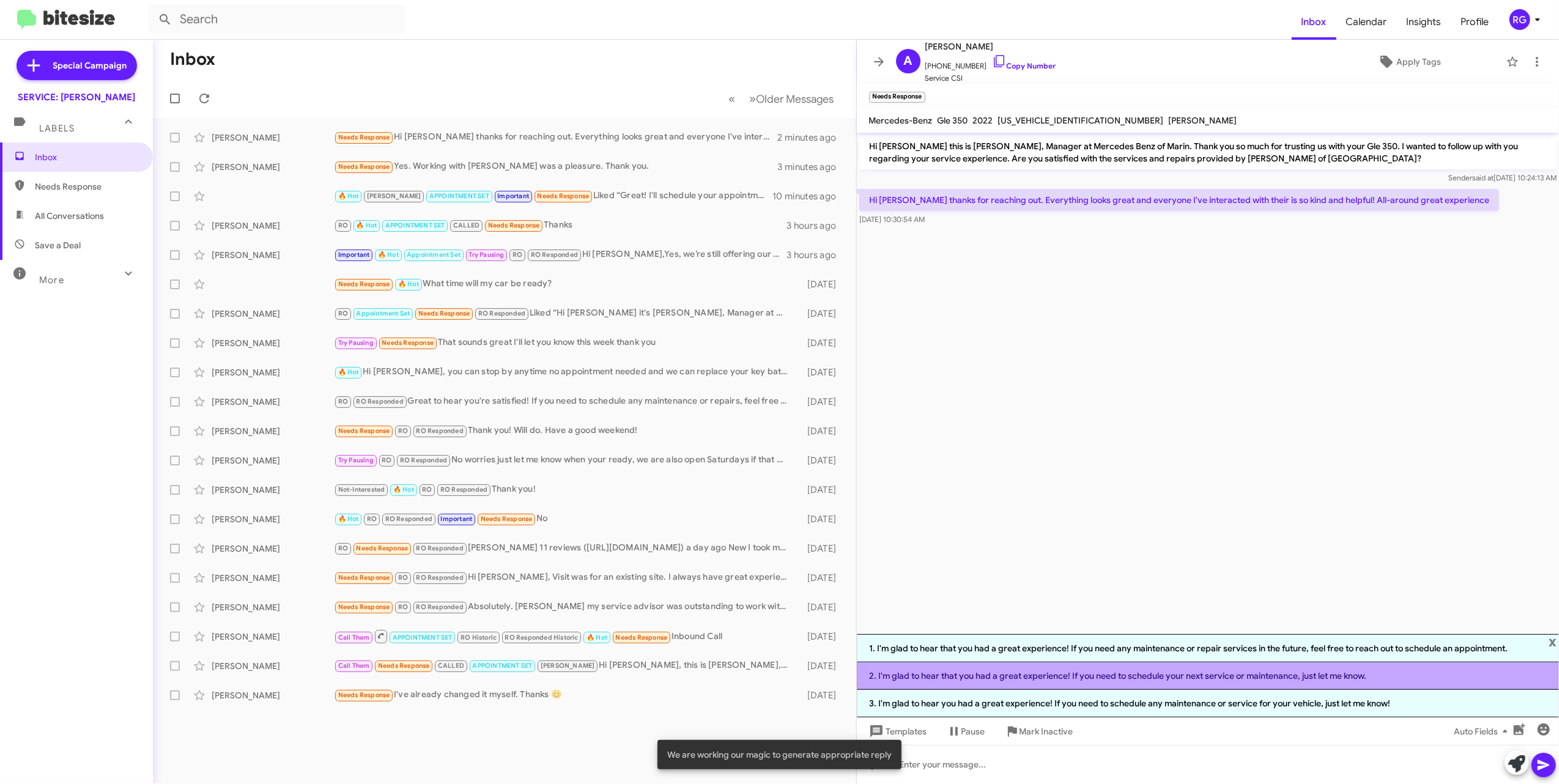
click at [1266, 680] on li "2. I'm glad to hear that you had a great experience! If you need to schedule yo…" at bounding box center [1208, 675] width 702 height 27
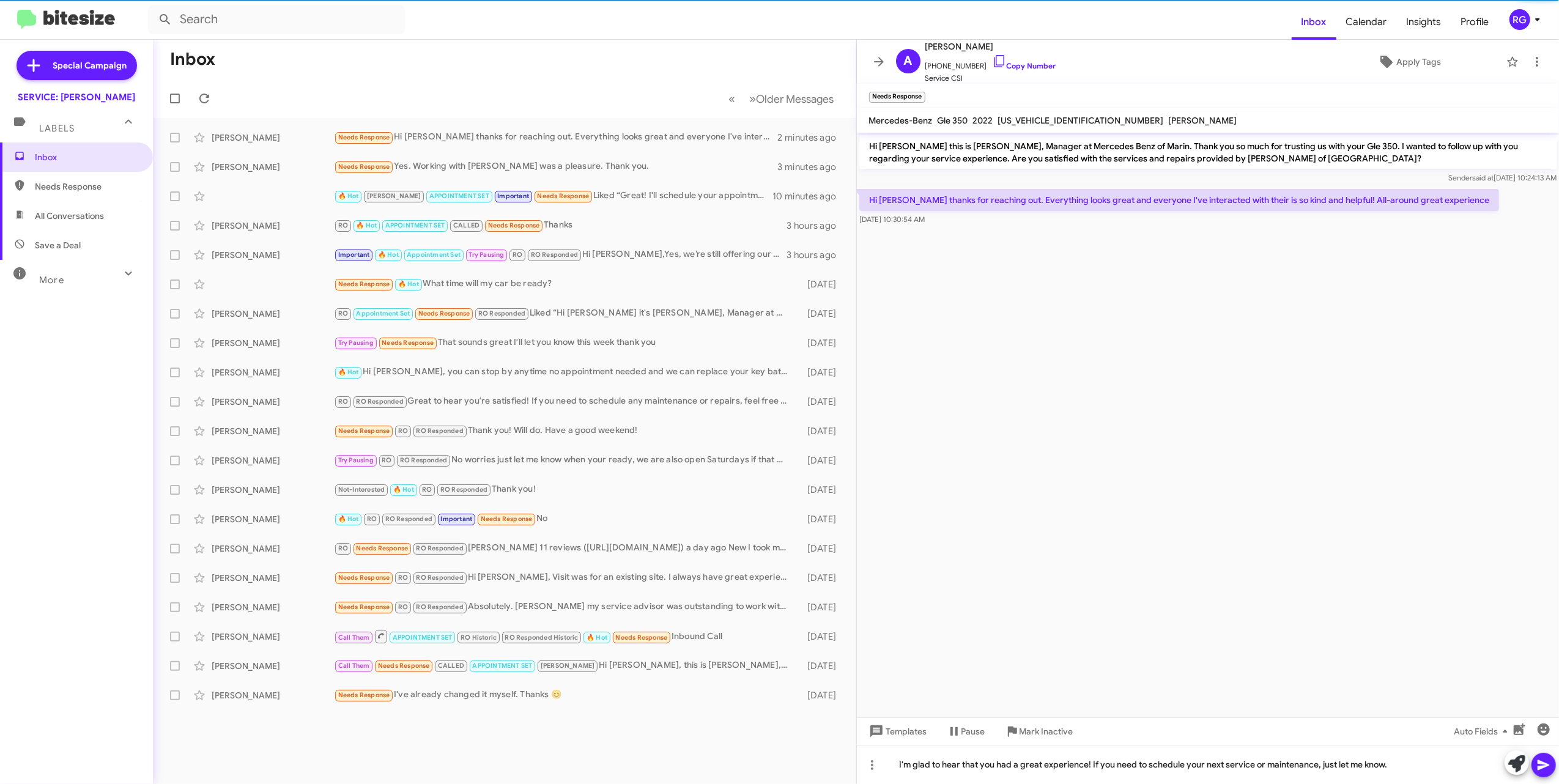
click at [1544, 767] on icon at bounding box center [1543, 765] width 12 height 10
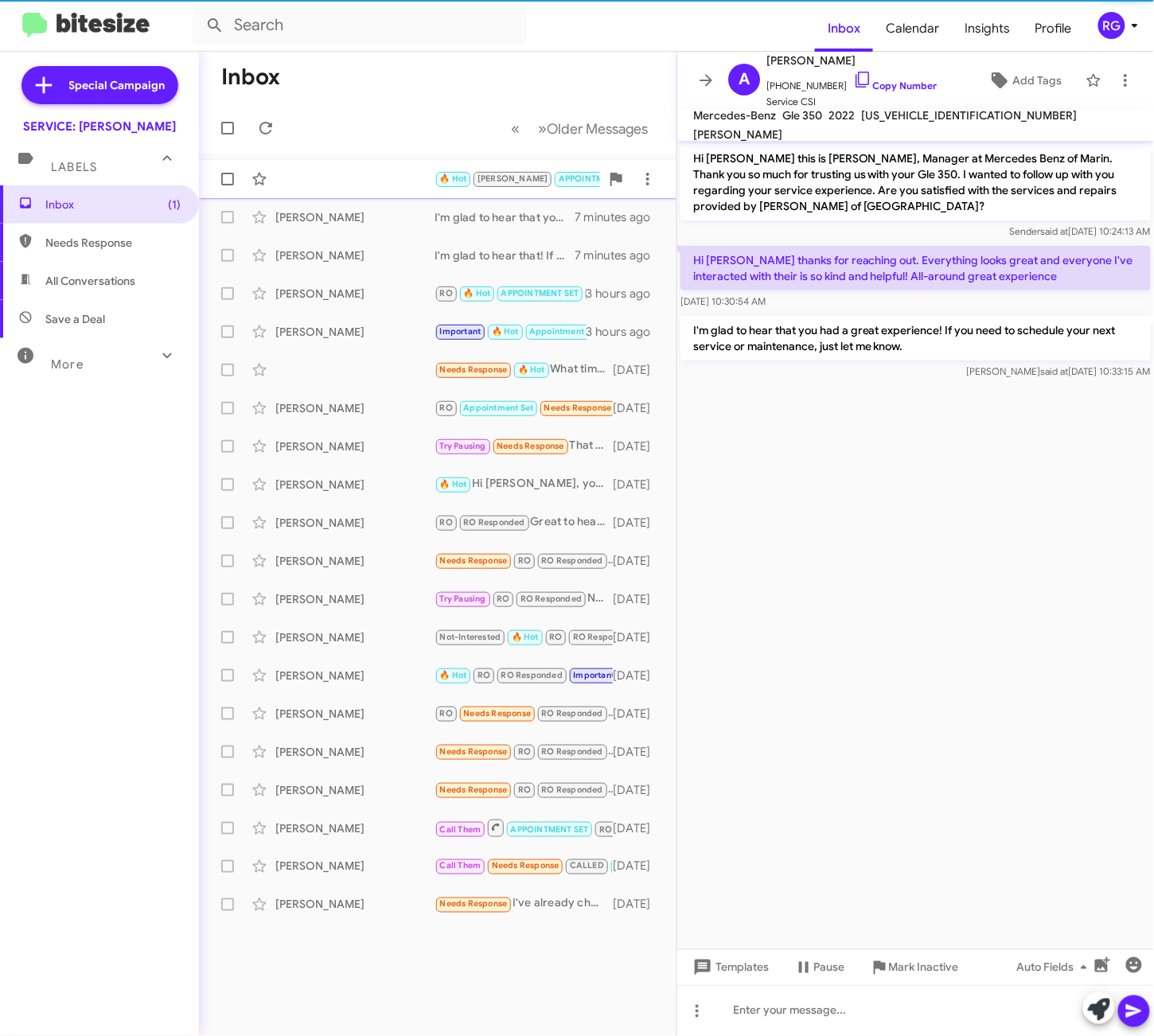
click at [408, 183] on div "🔥 Hot [PERSON_NAME] APPOINTMENT SET Important Needs Response PS. does all the w…" at bounding box center [437, 179] width 451 height 32
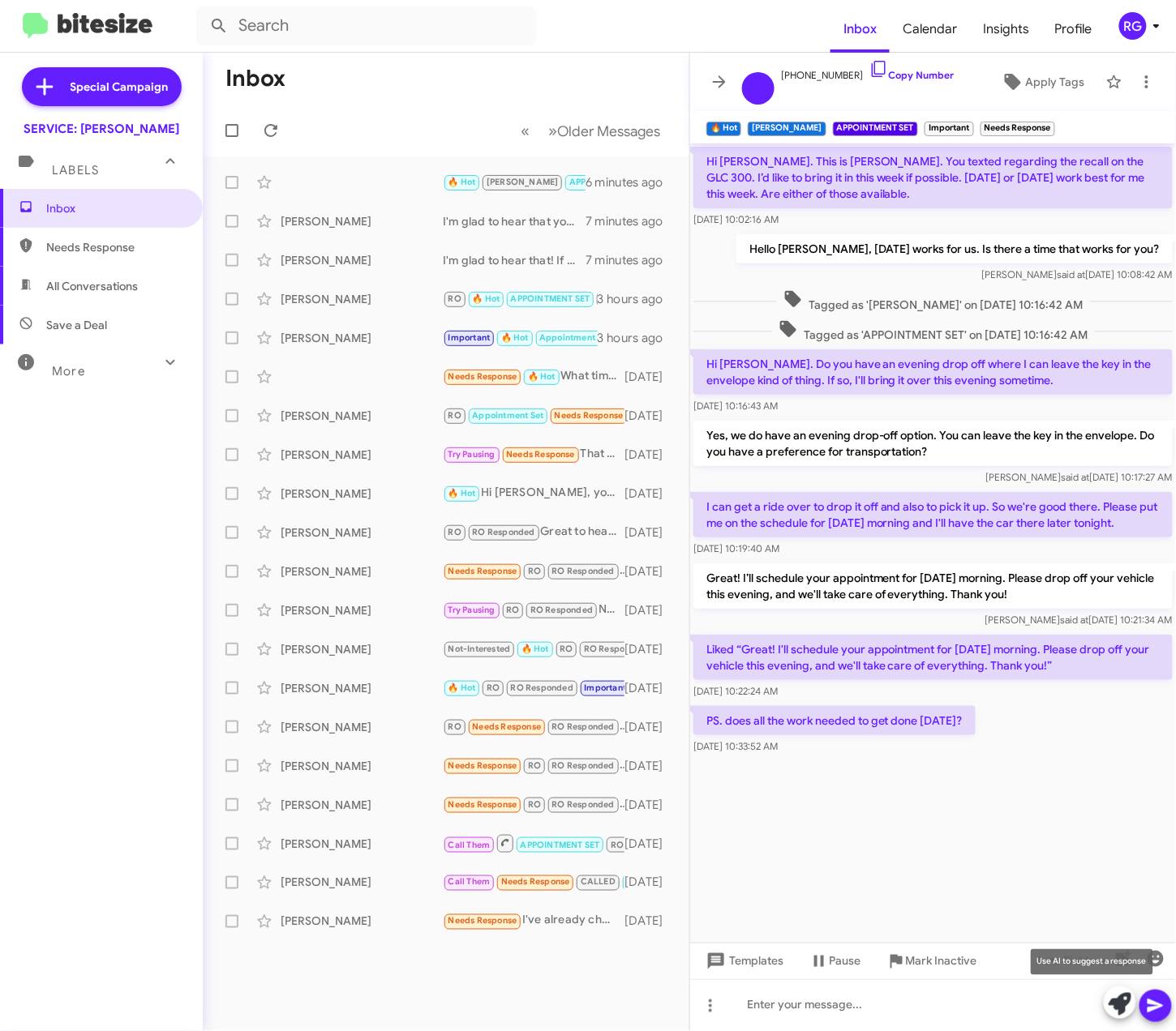
click at [1109, 1012] on icon at bounding box center [1120, 1004] width 23 height 23
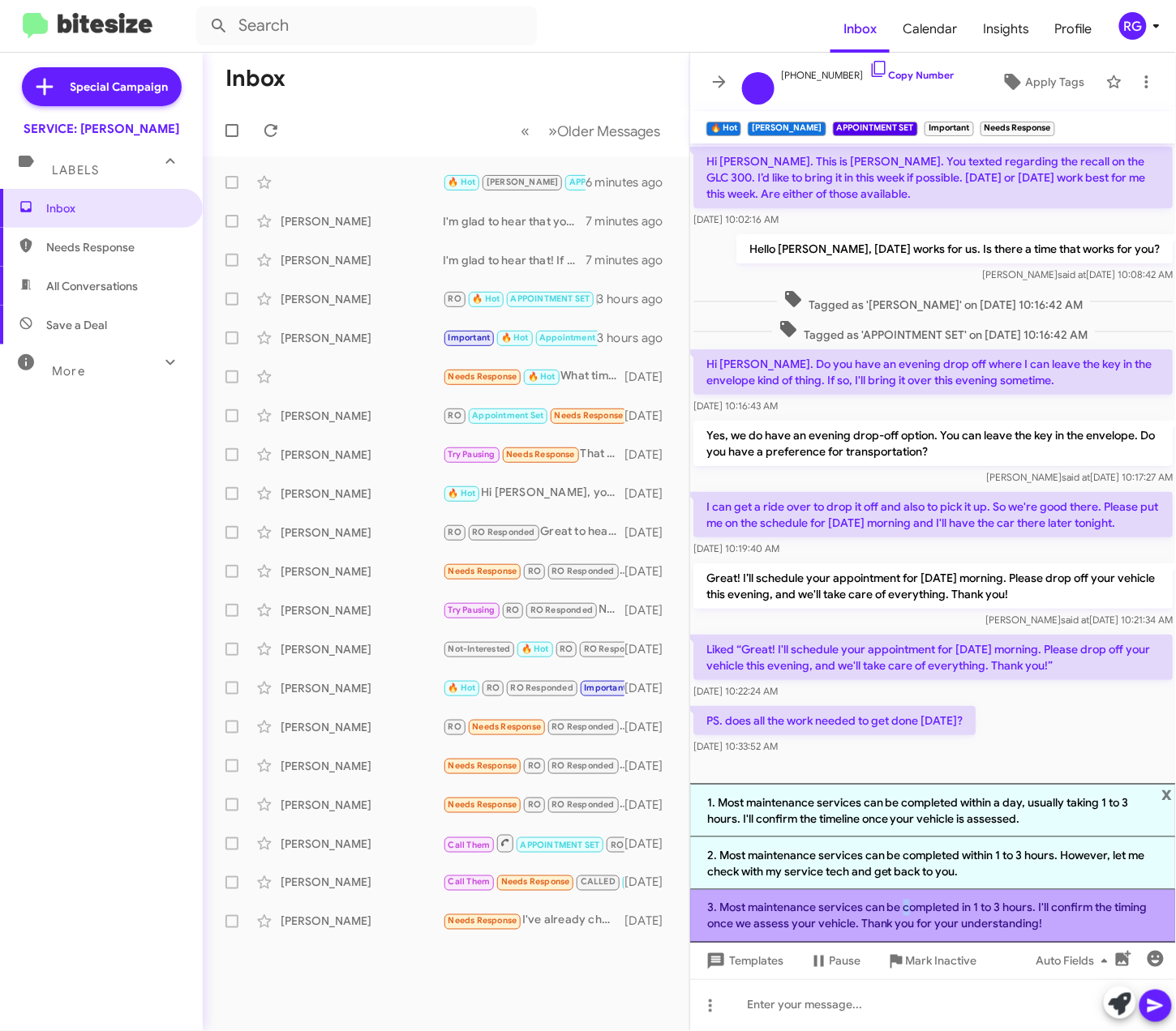
click at [900, 906] on li "3. Most maintenance services can be completed in 1 to 3 hours. I'll confirm the…" at bounding box center [933, 916] width 486 height 53
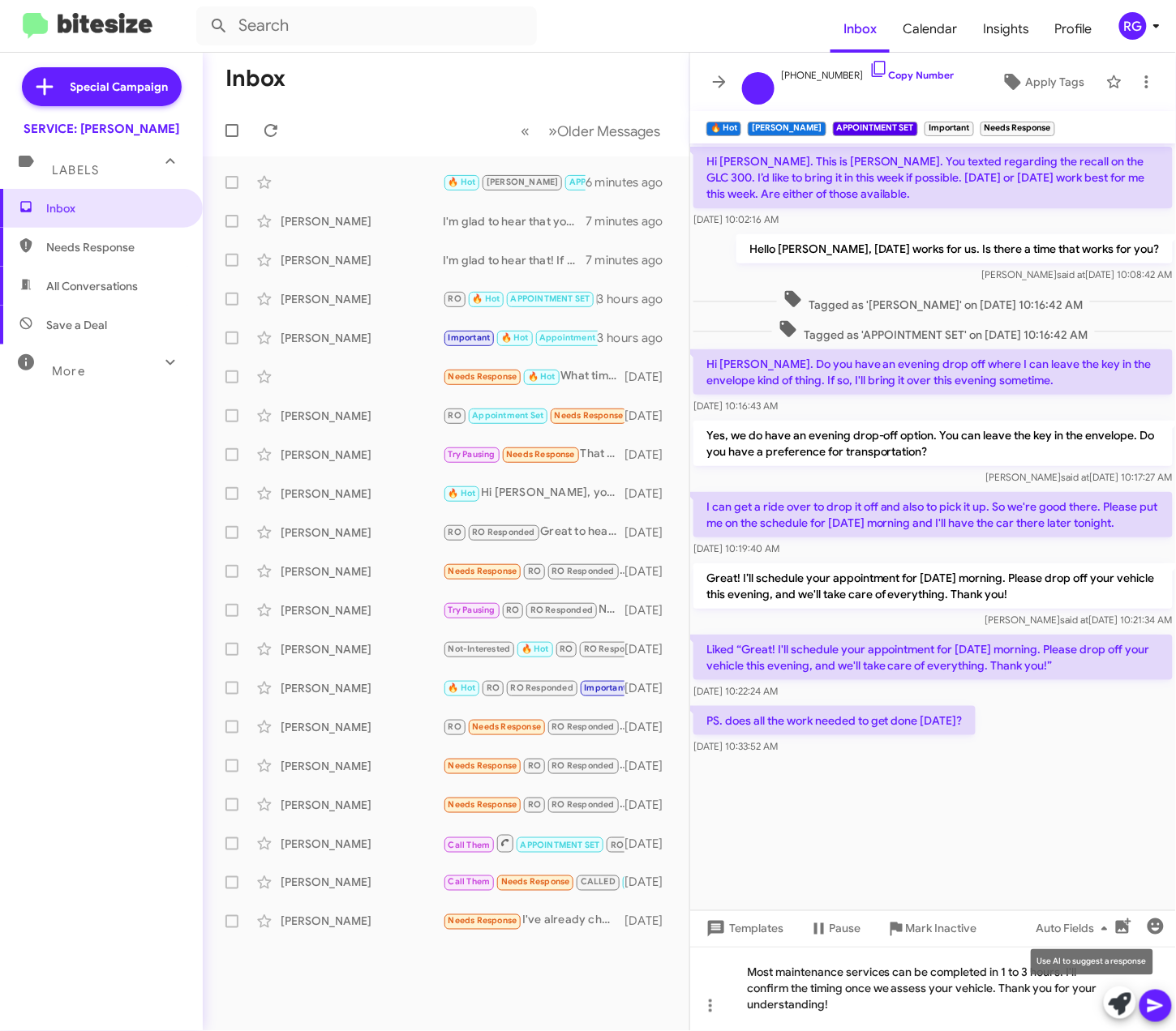
click at [1127, 1000] on icon at bounding box center [1120, 1004] width 23 height 23
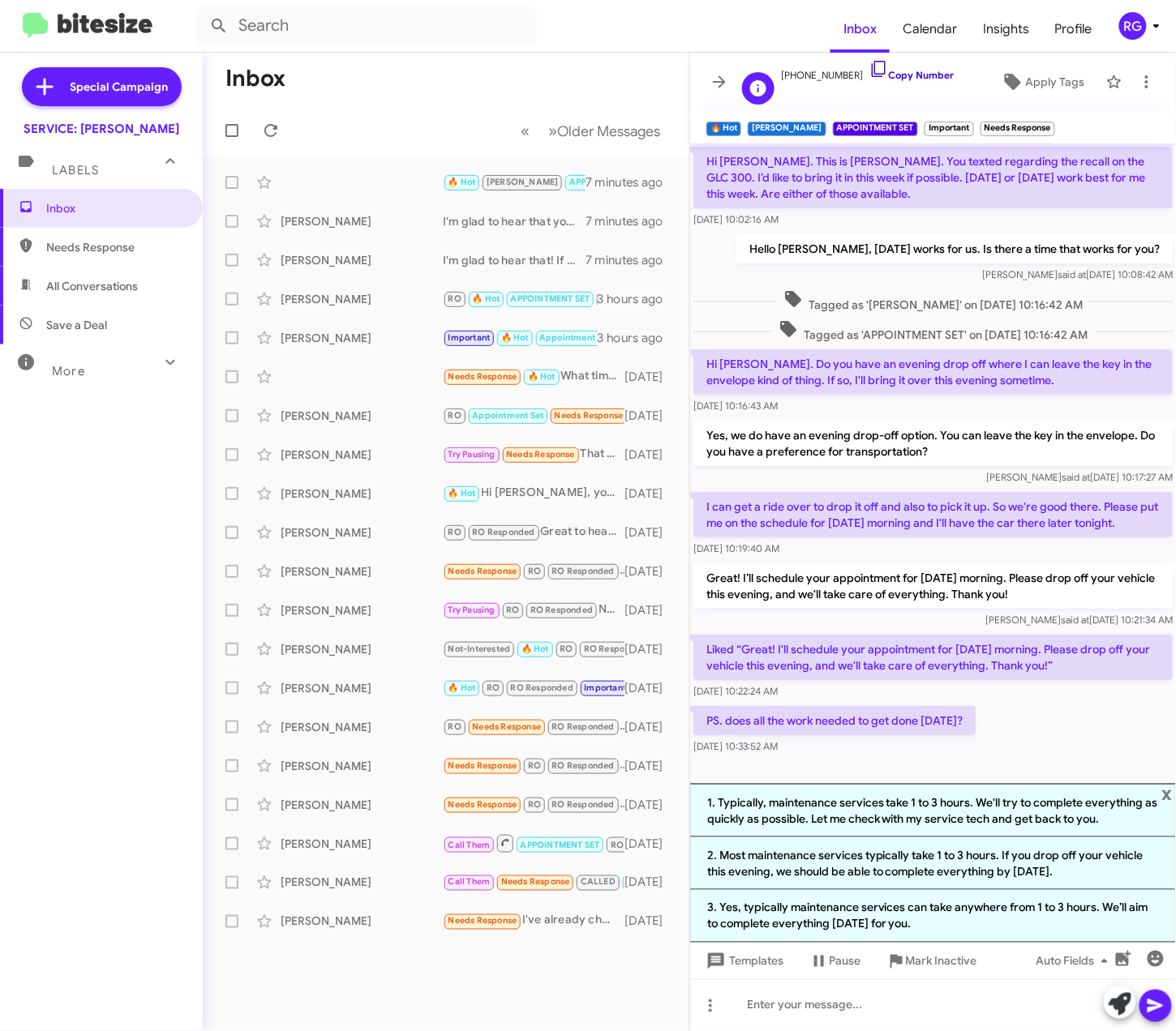
click at [869, 69] on icon at bounding box center [879, 68] width 19 height 19
copy li
click at [1170, 795] on span "x" at bounding box center [1167, 794] width 10 height 19
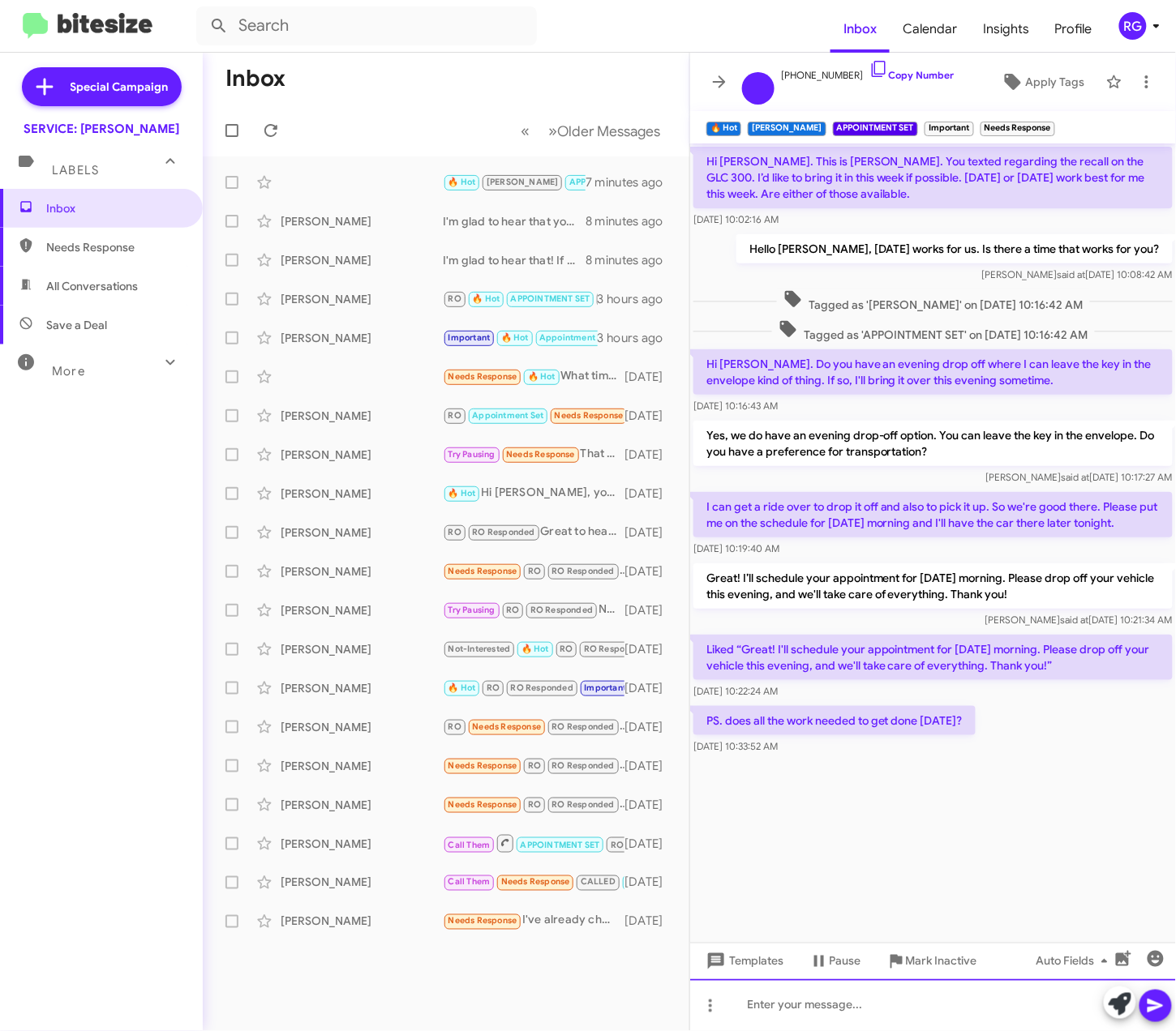
click at [809, 1024] on div at bounding box center [933, 1005] width 486 height 52
click at [947, 820] on div "Raul said at Aug 11, 2025, 10:41:38 AM" at bounding box center [932, 819] width 479 height 17
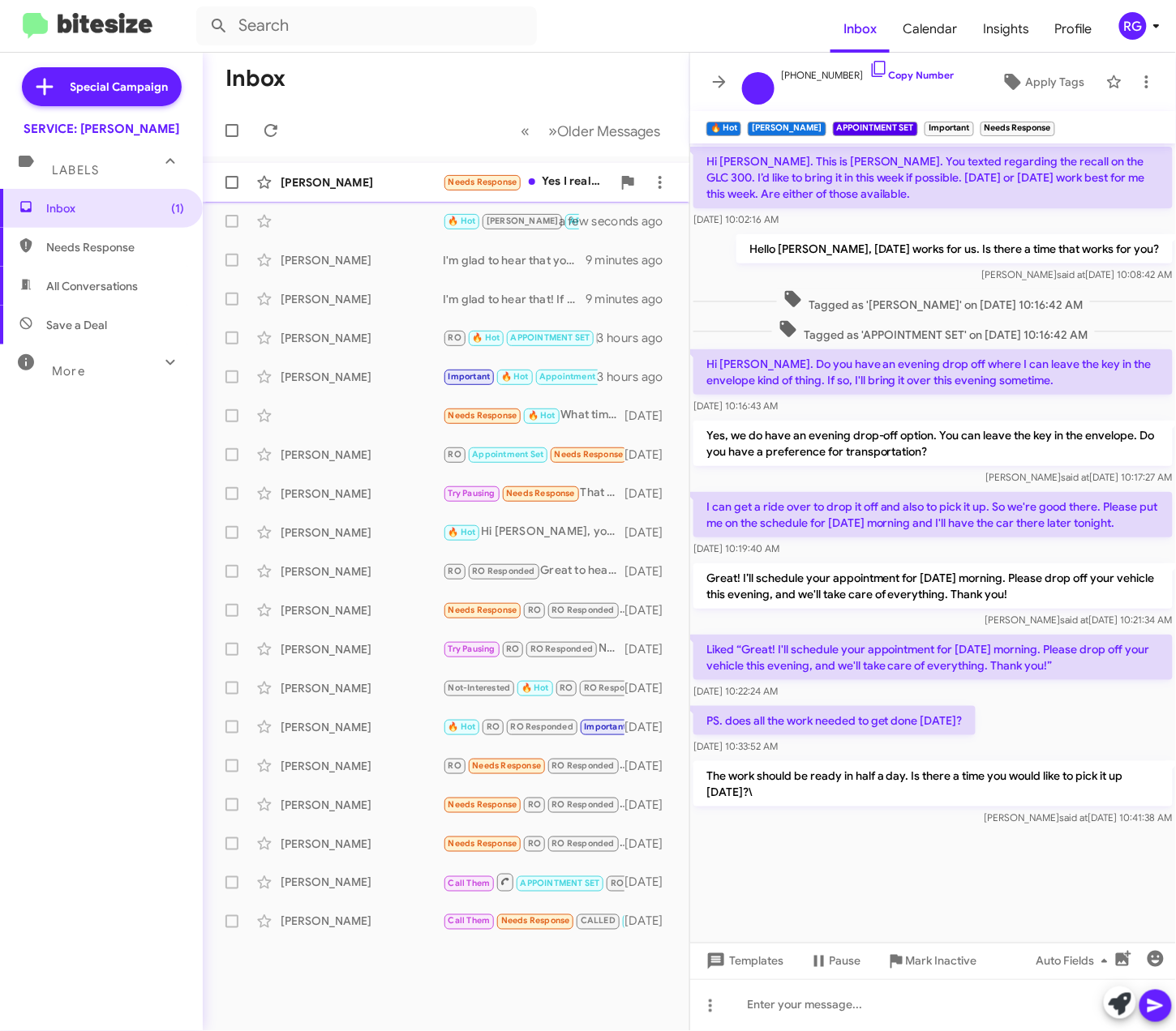
click at [394, 175] on div "[PERSON_NAME]" at bounding box center [362, 183] width 163 height 17
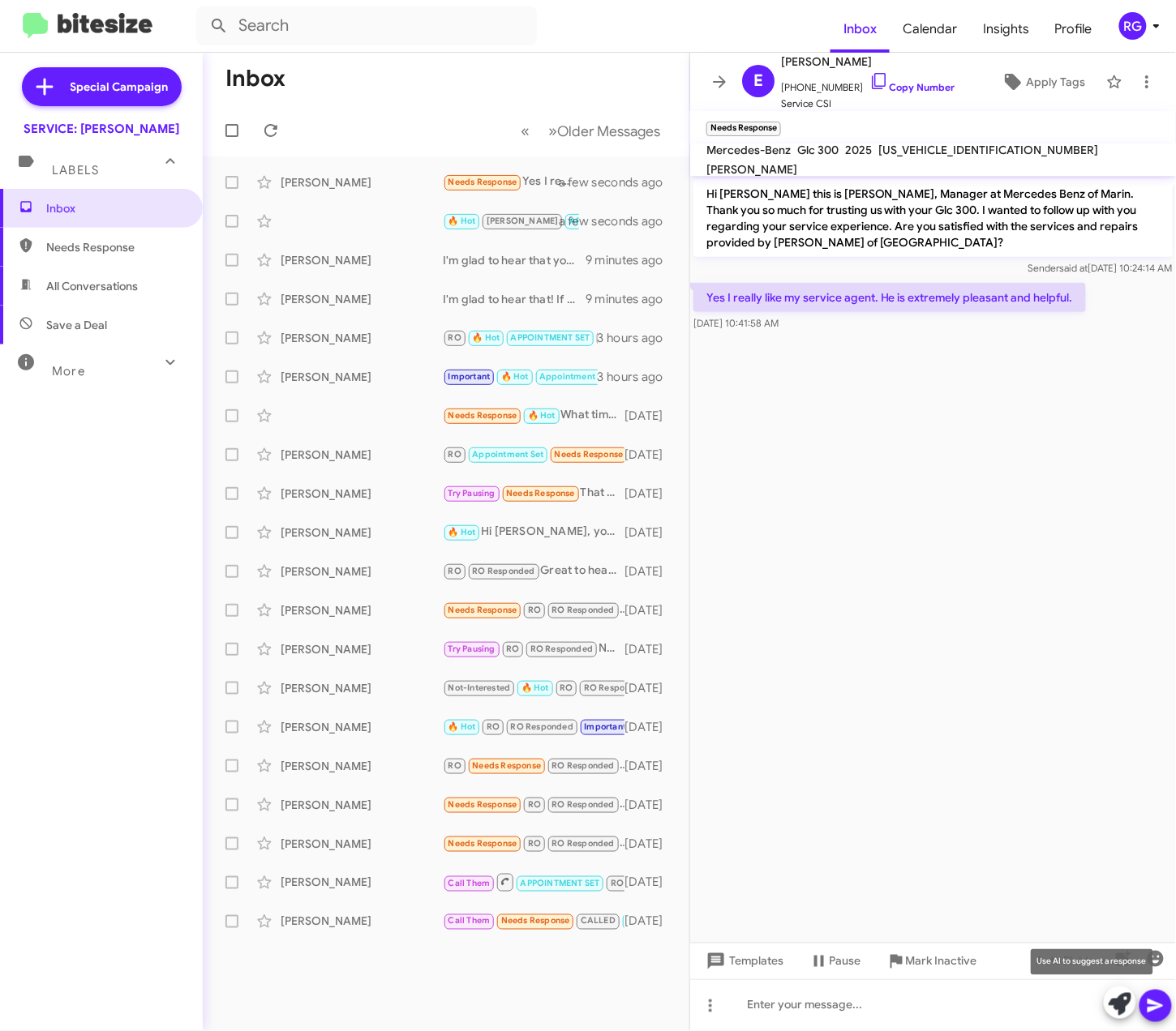
click at [1119, 993] on icon at bounding box center [1120, 1004] width 23 height 23
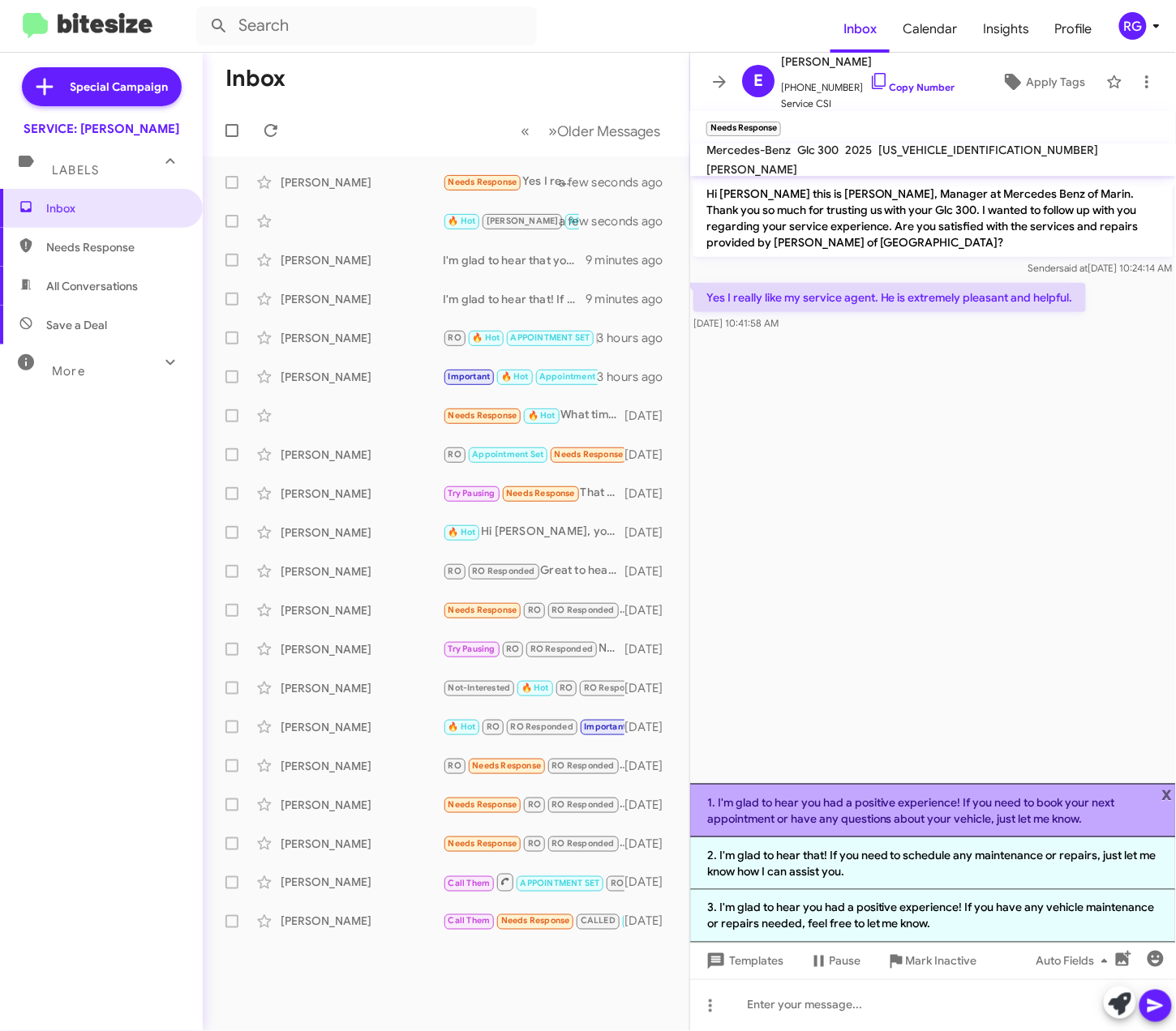
click at [1088, 820] on li "1. I'm glad to hear you had a positive experience! If you need to book your nex…" at bounding box center [933, 811] width 486 height 54
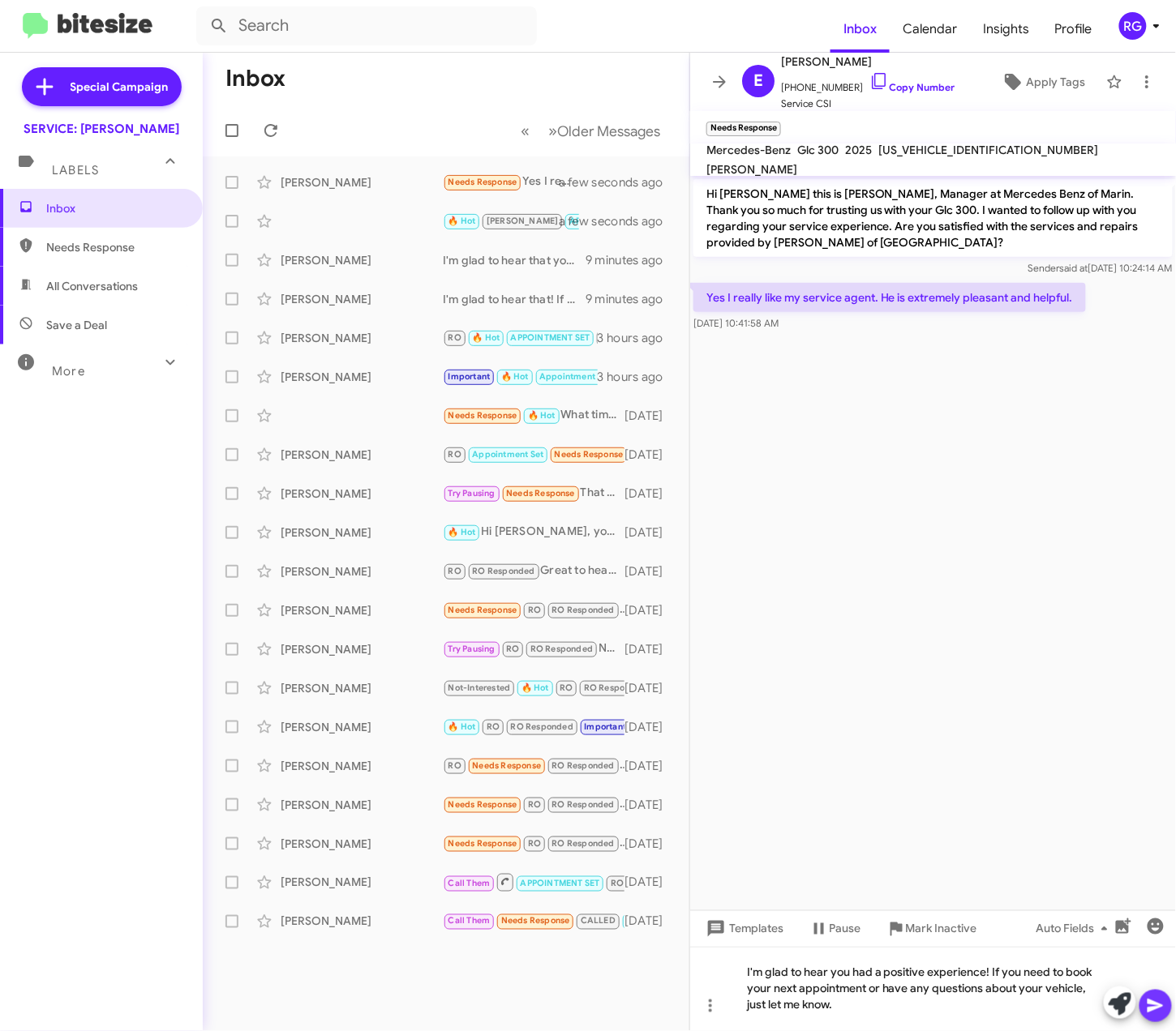
click at [1149, 1002] on icon at bounding box center [1155, 1006] width 16 height 14
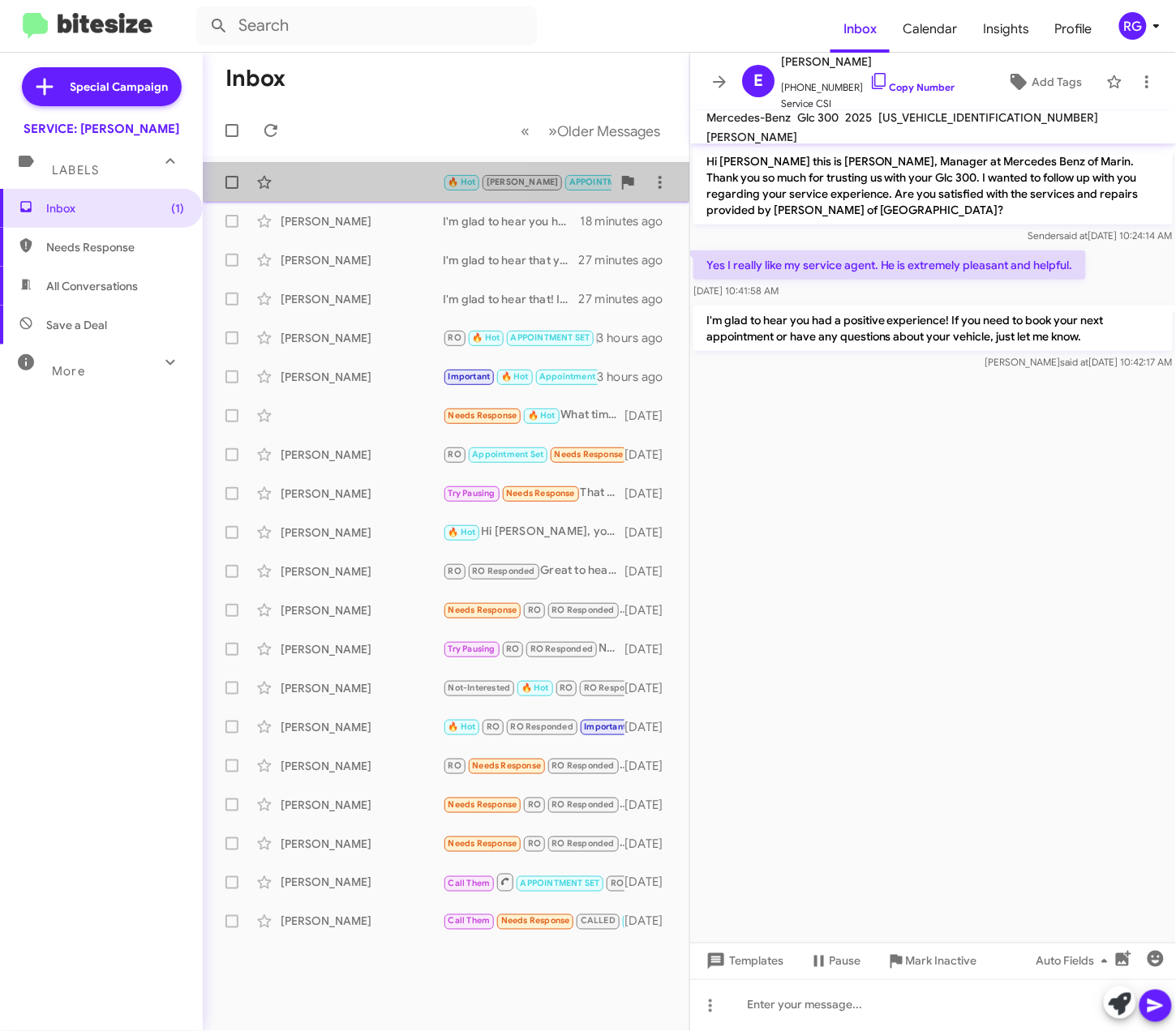
click at [402, 166] on div "🔥 Hot [PERSON_NAME] APPOINTMENT SET Important Call Them Needs Response No parti…" at bounding box center [445, 182] width 460 height 32
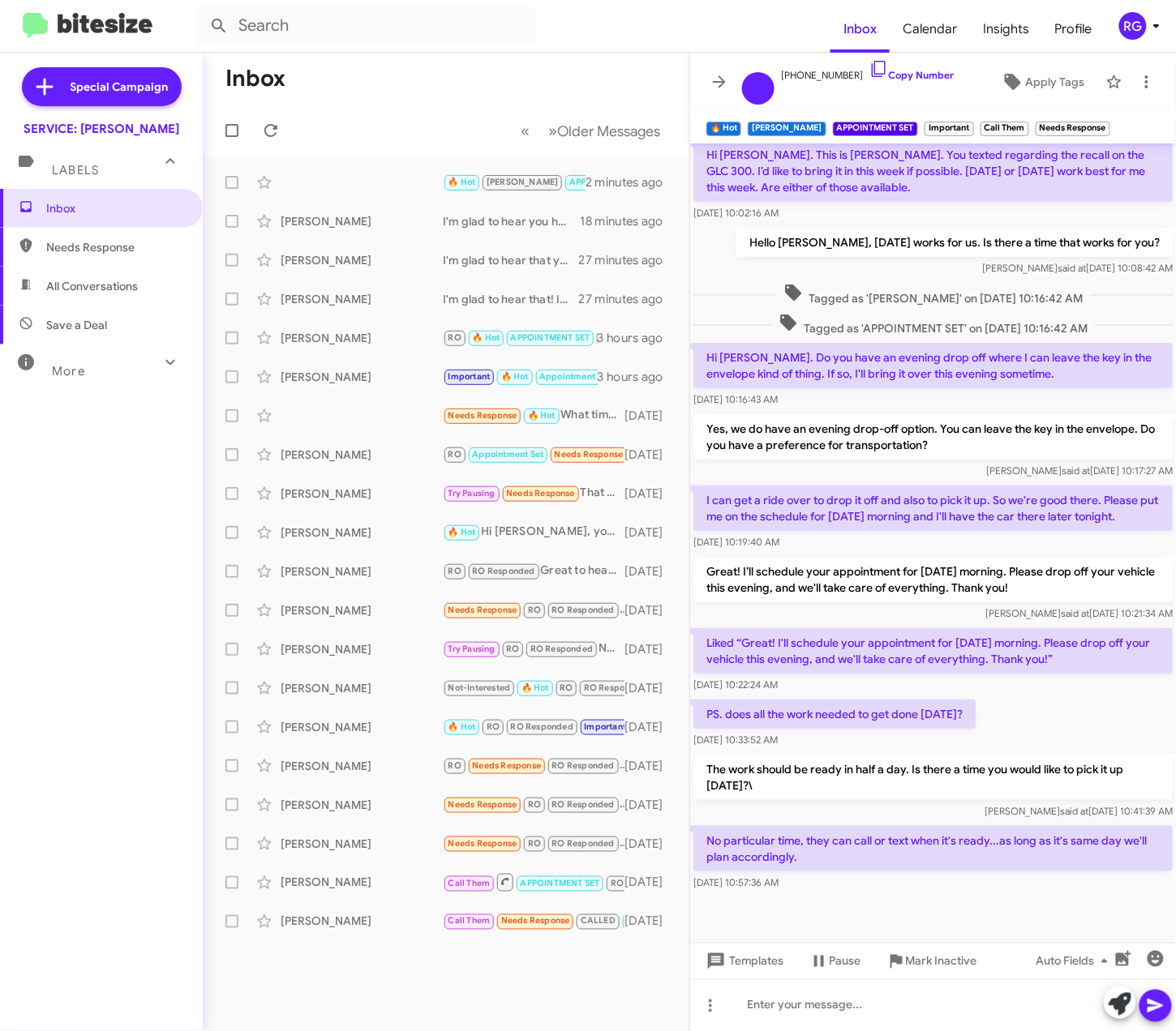
scroll to position [23, 0]
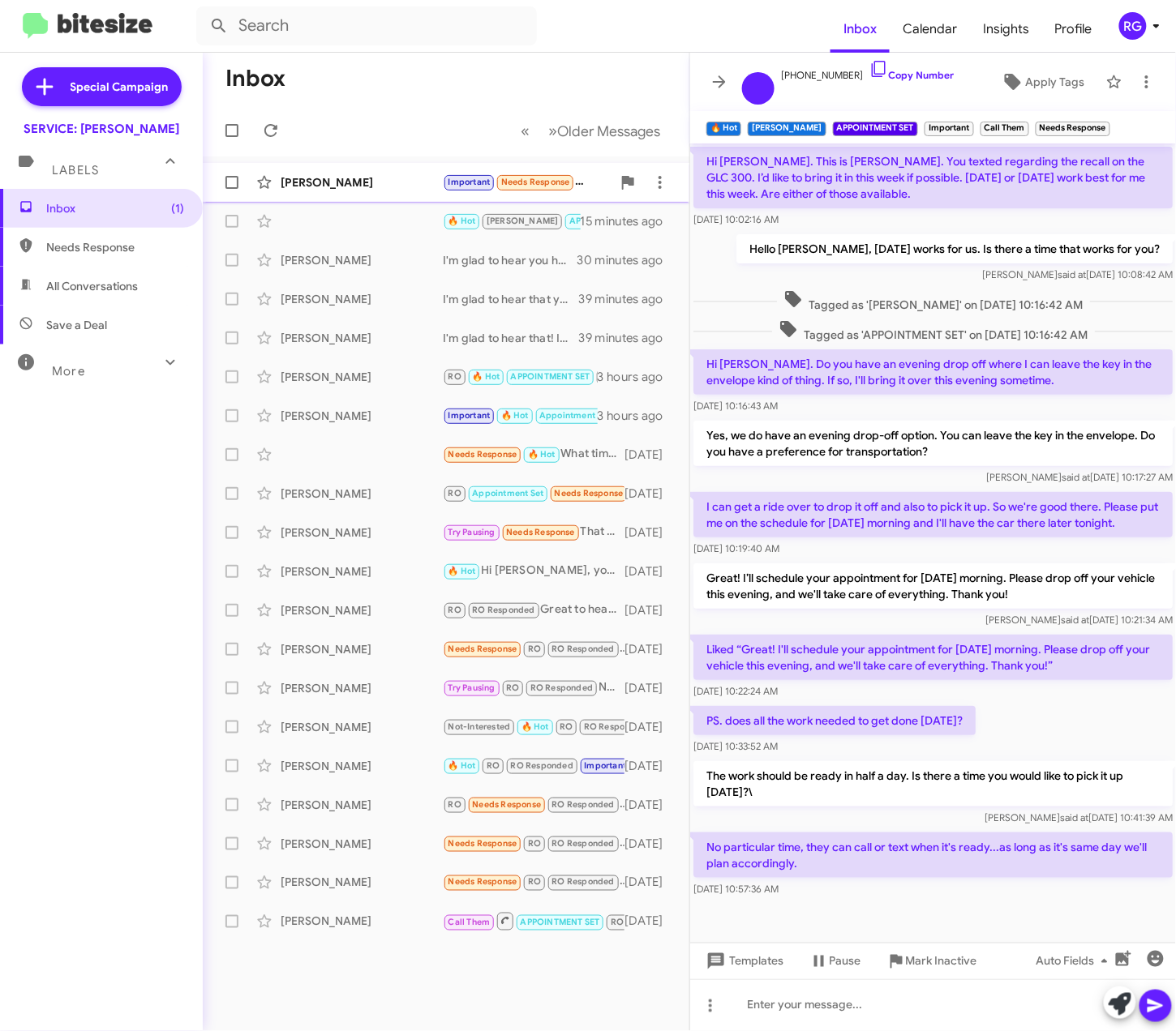
click at [500, 188] on small "Needs Response" at bounding box center [535, 183] width 76 height 16
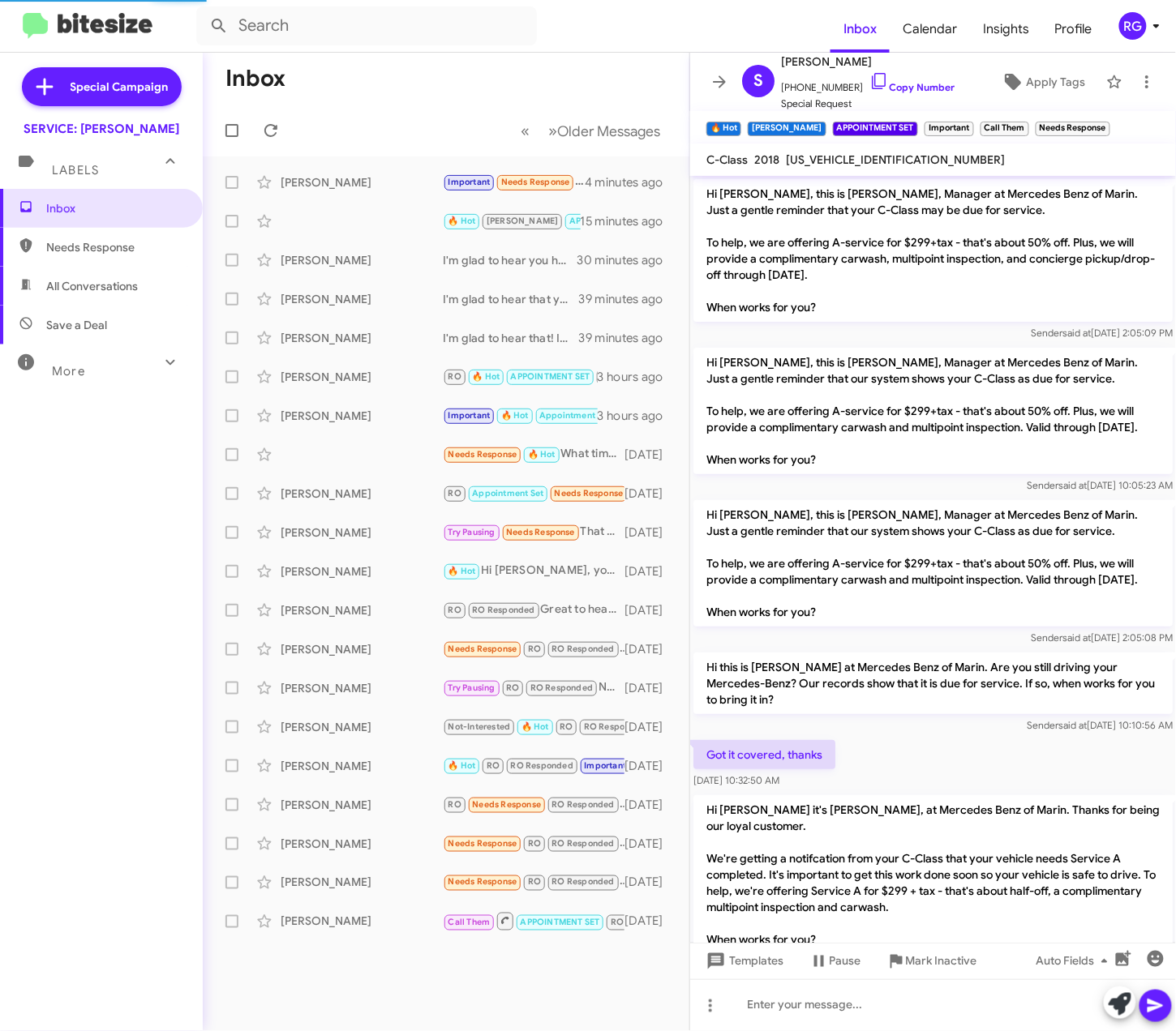
scroll to position [1746, 0]
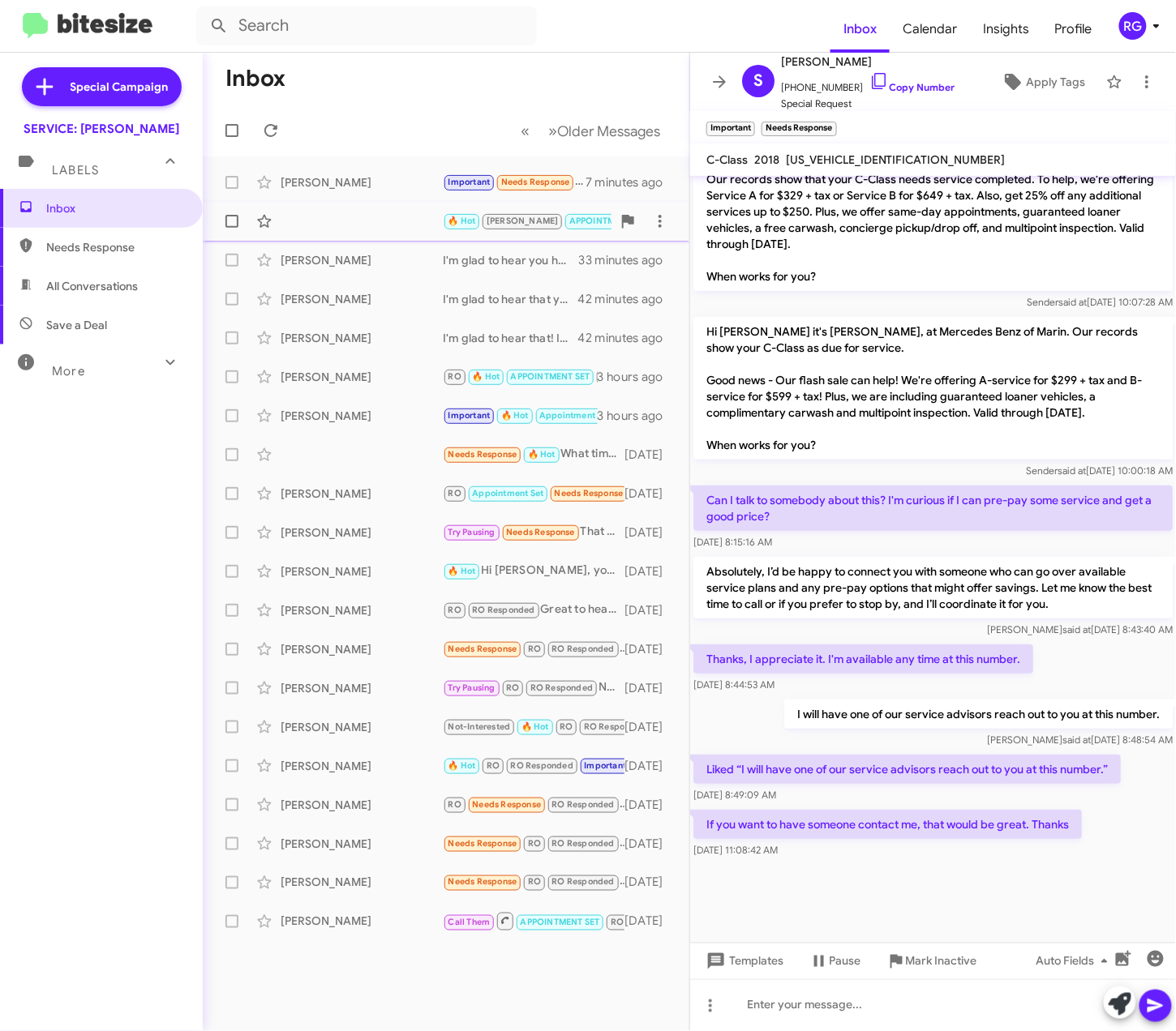
click at [467, 215] on span "🔥 Hot" at bounding box center [462, 220] width 28 height 10
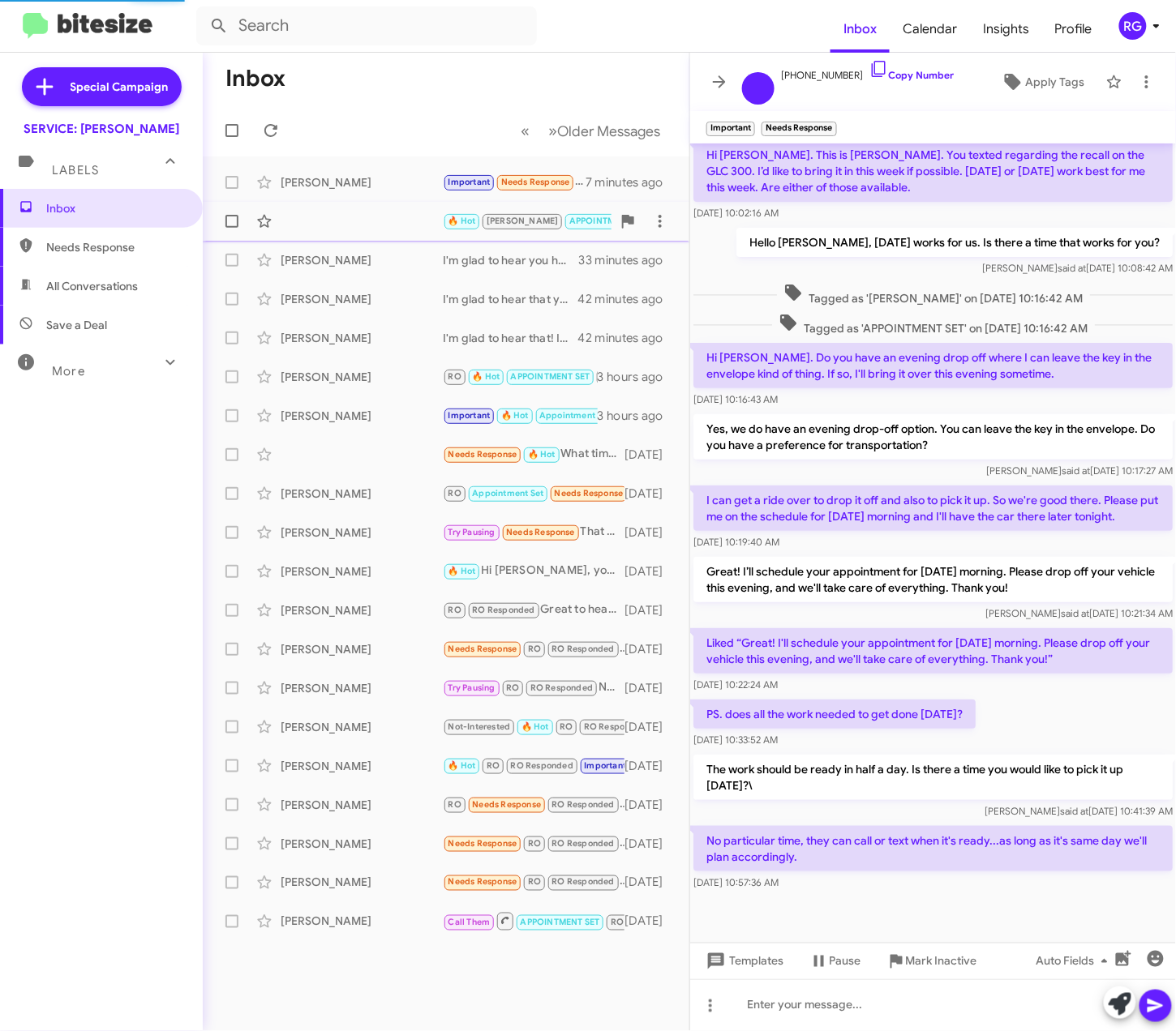
scroll to position [23, 0]
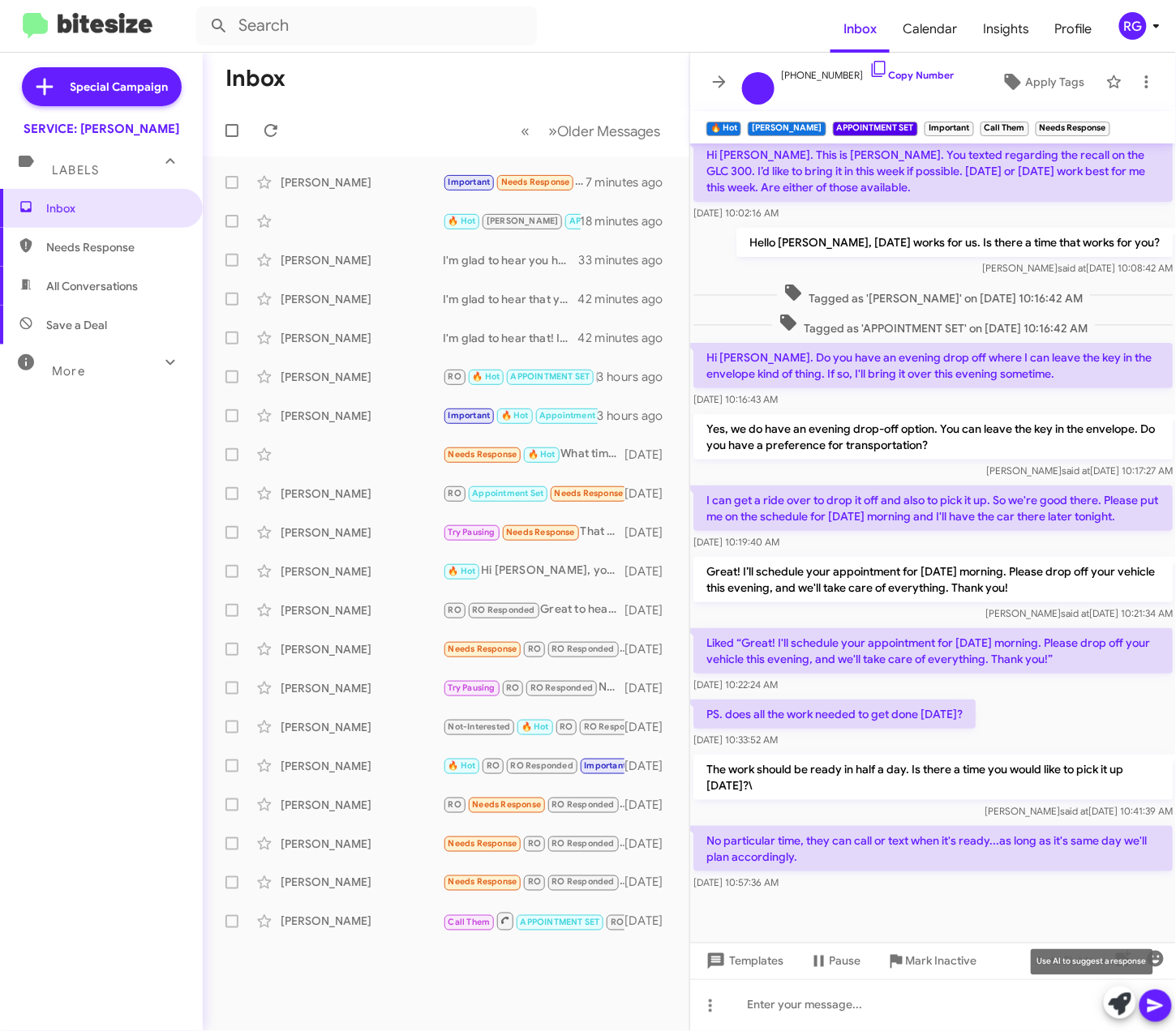
click at [1109, 1002] on icon at bounding box center [1120, 1004] width 23 height 23
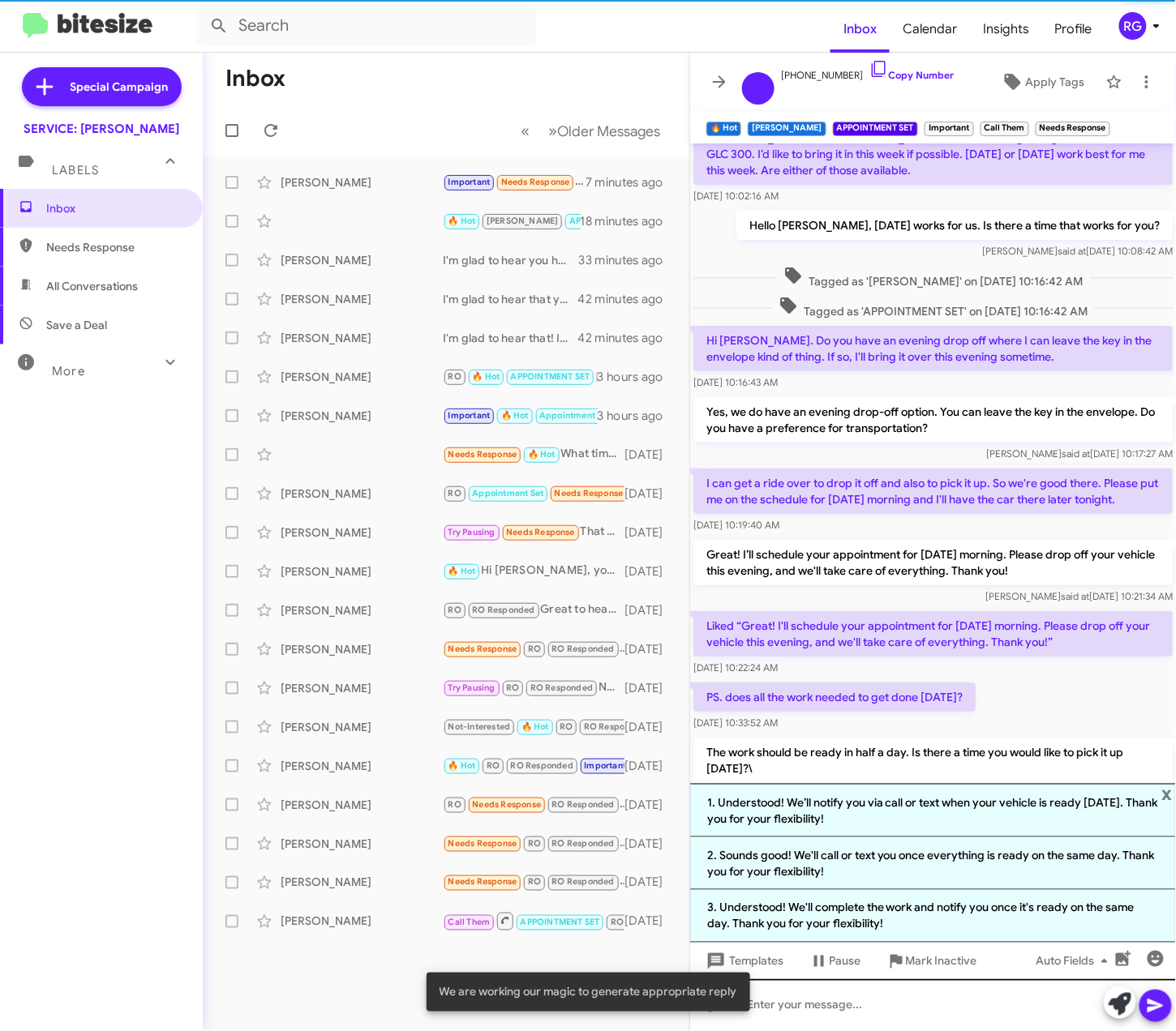
scroll to position [183, 0]
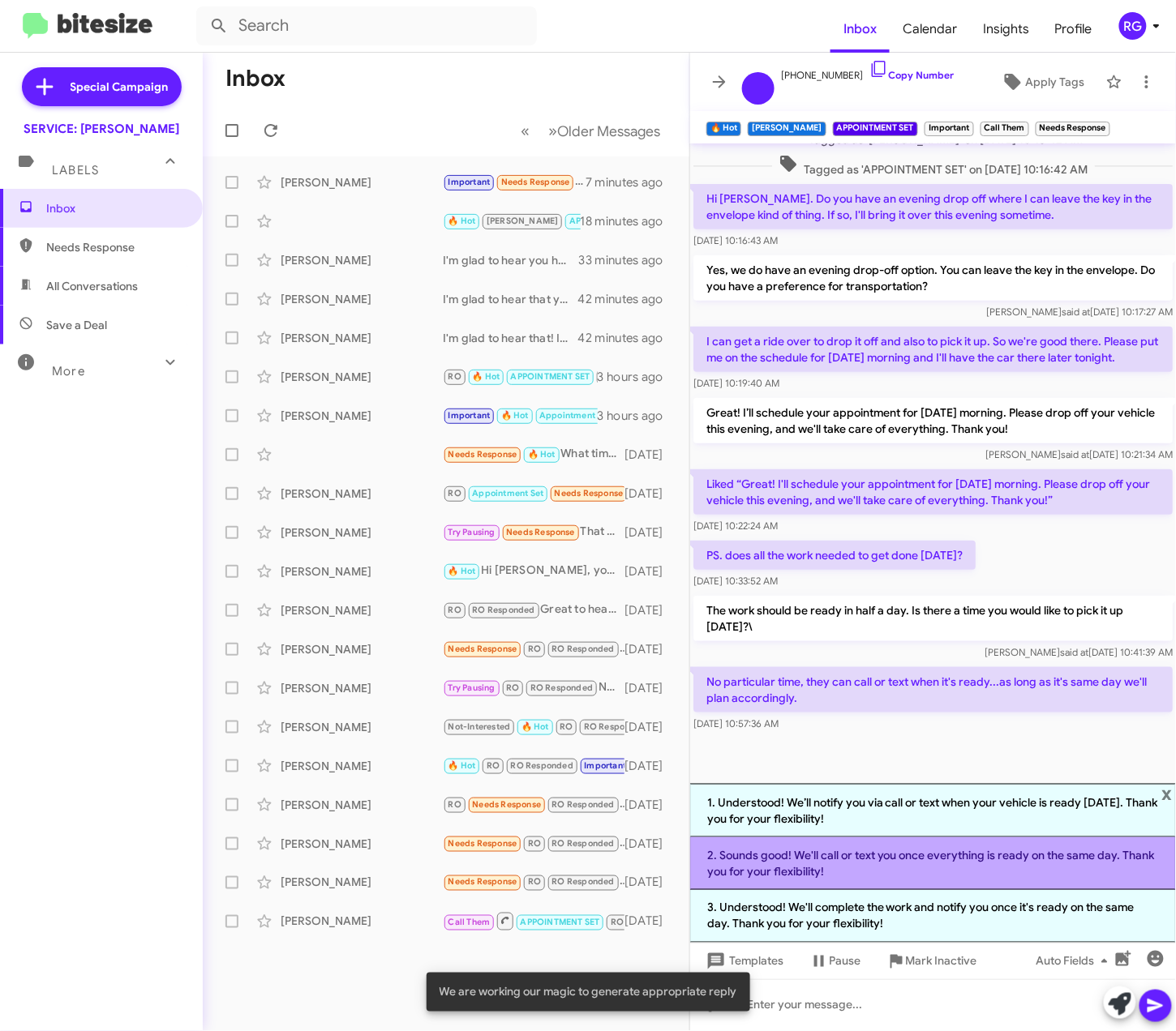
click at [899, 858] on li "2. Sounds good! We'll call or text you once everything is ready on the same day…" at bounding box center [933, 864] width 486 height 53
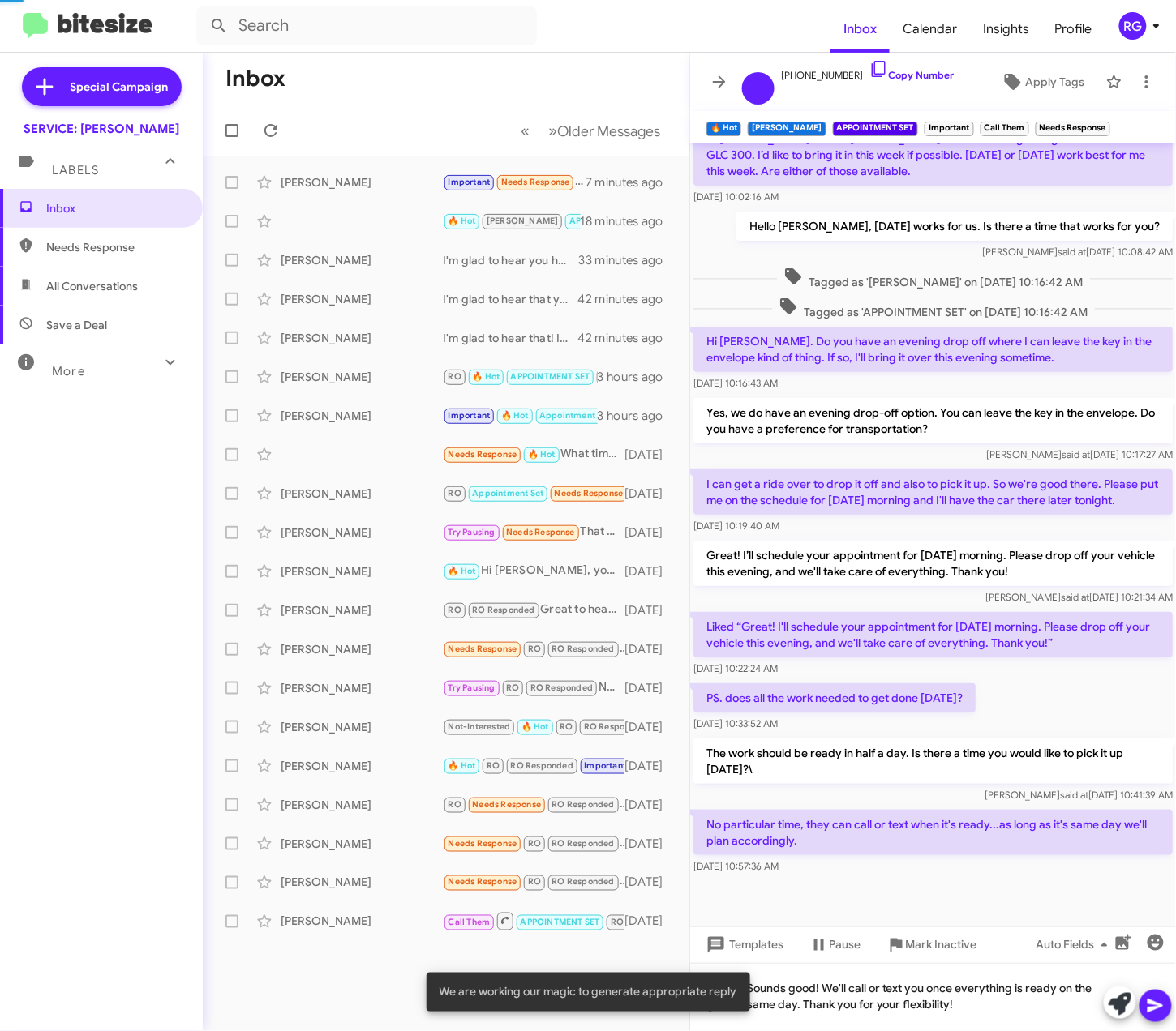
scroll to position [40, 0]
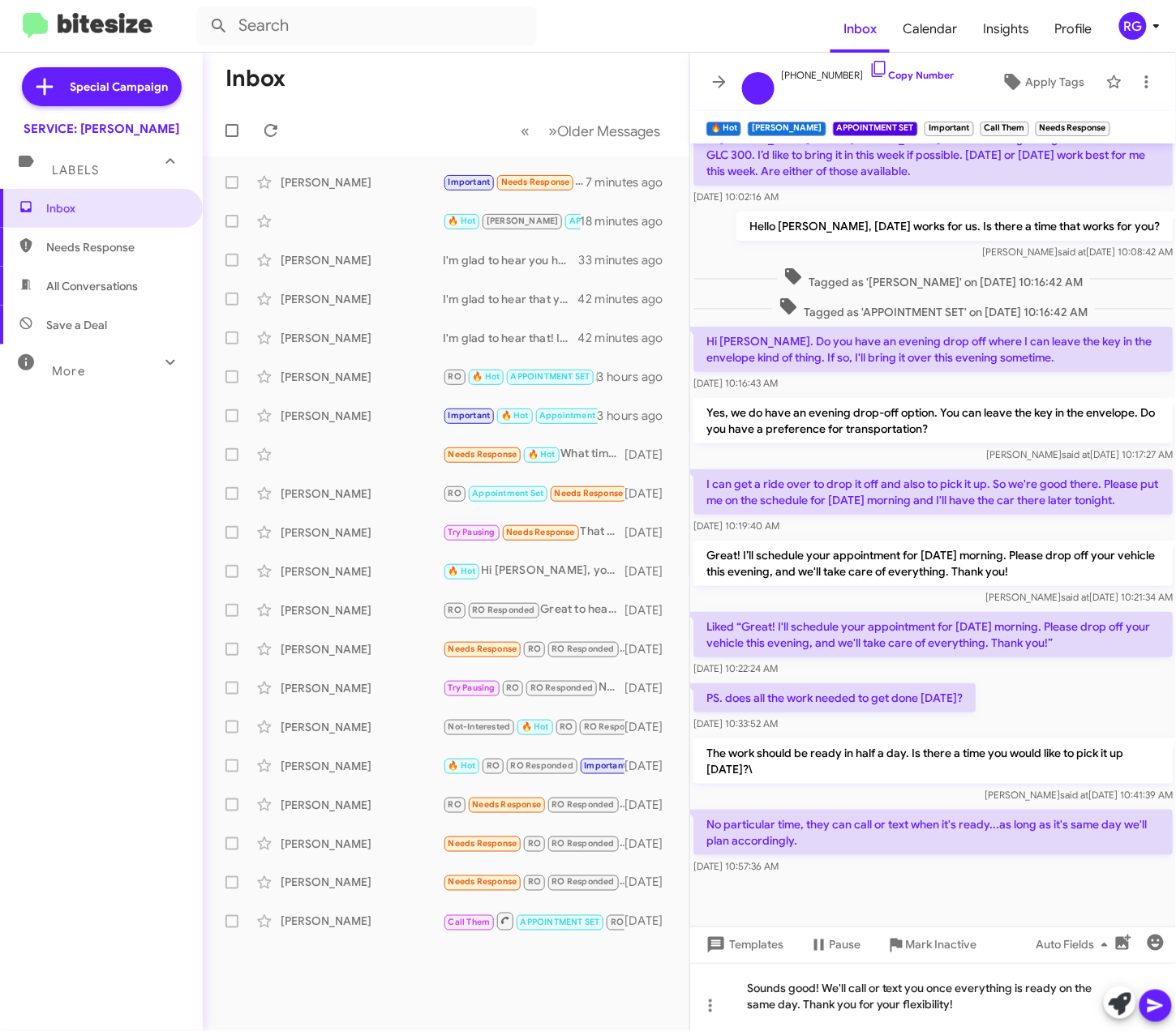
click at [1146, 1000] on icon at bounding box center [1155, 1006] width 19 height 19
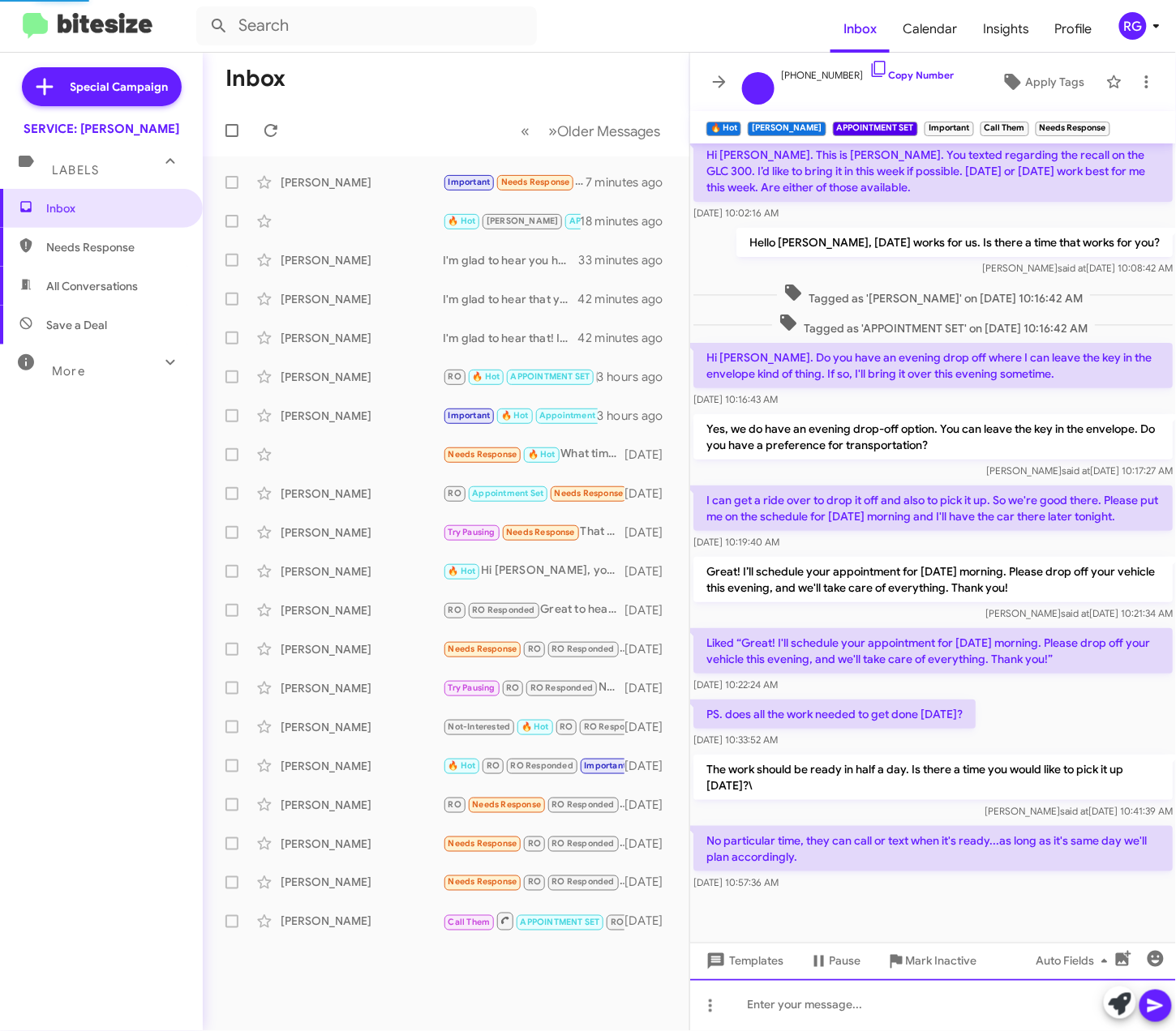
scroll to position [99, 0]
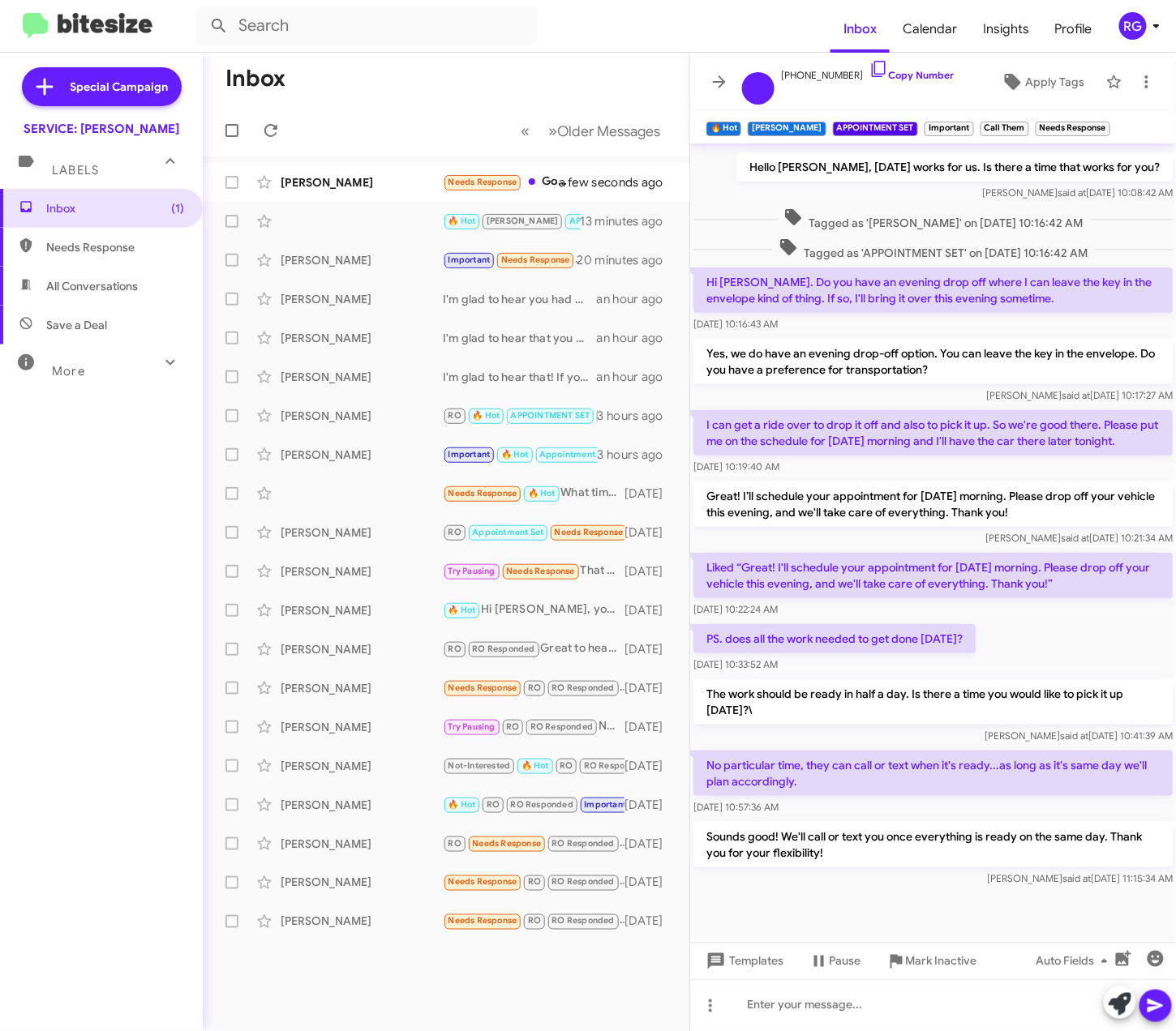
click at [378, 149] on mat-toolbar-row "« Previous » Next Older Messages" at bounding box center [445, 130] width 487 height 52
click at [382, 175] on div "Bettie Campbell" at bounding box center [362, 183] width 163 height 17
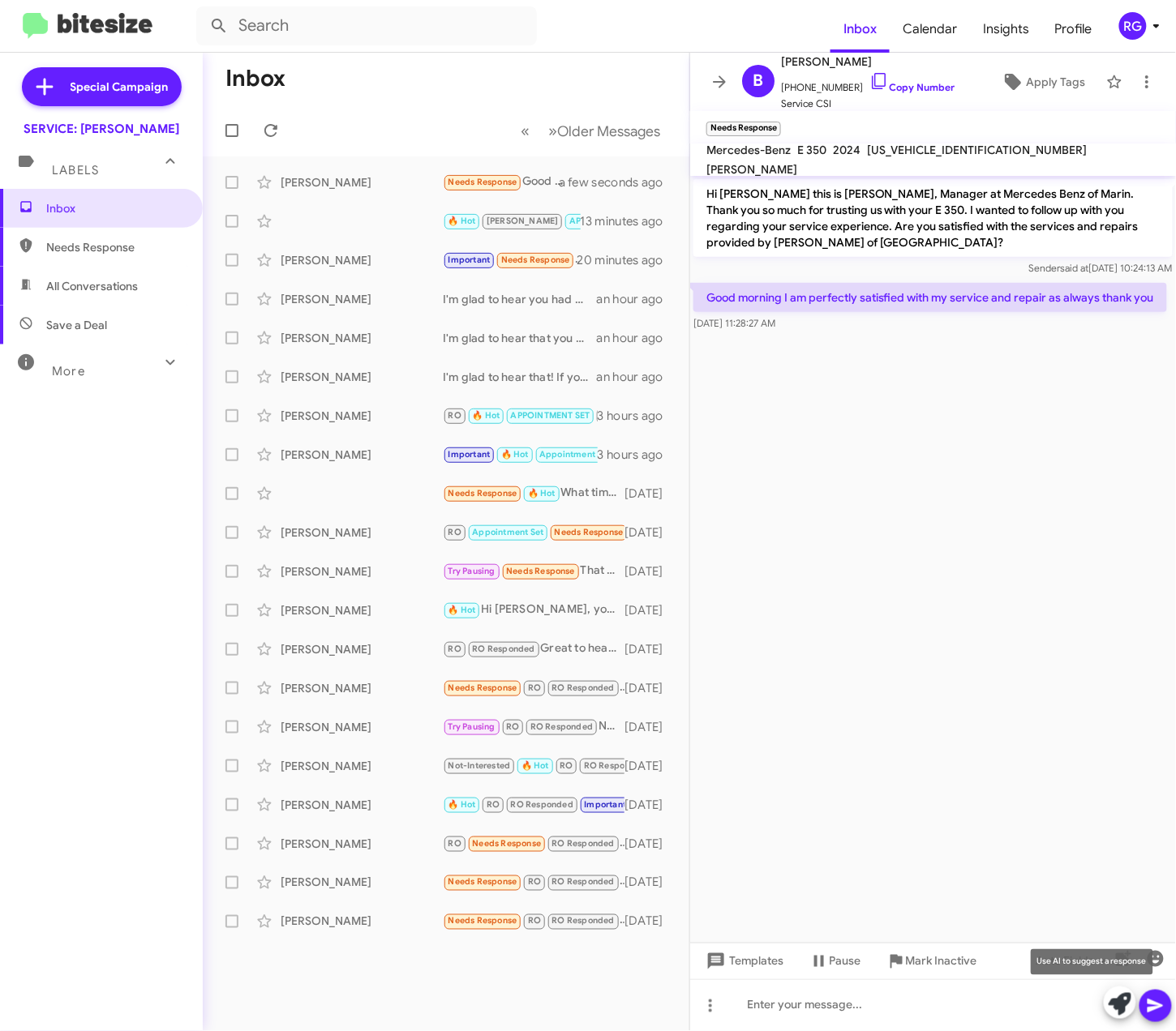
click at [1109, 1009] on icon at bounding box center [1120, 1004] width 23 height 23
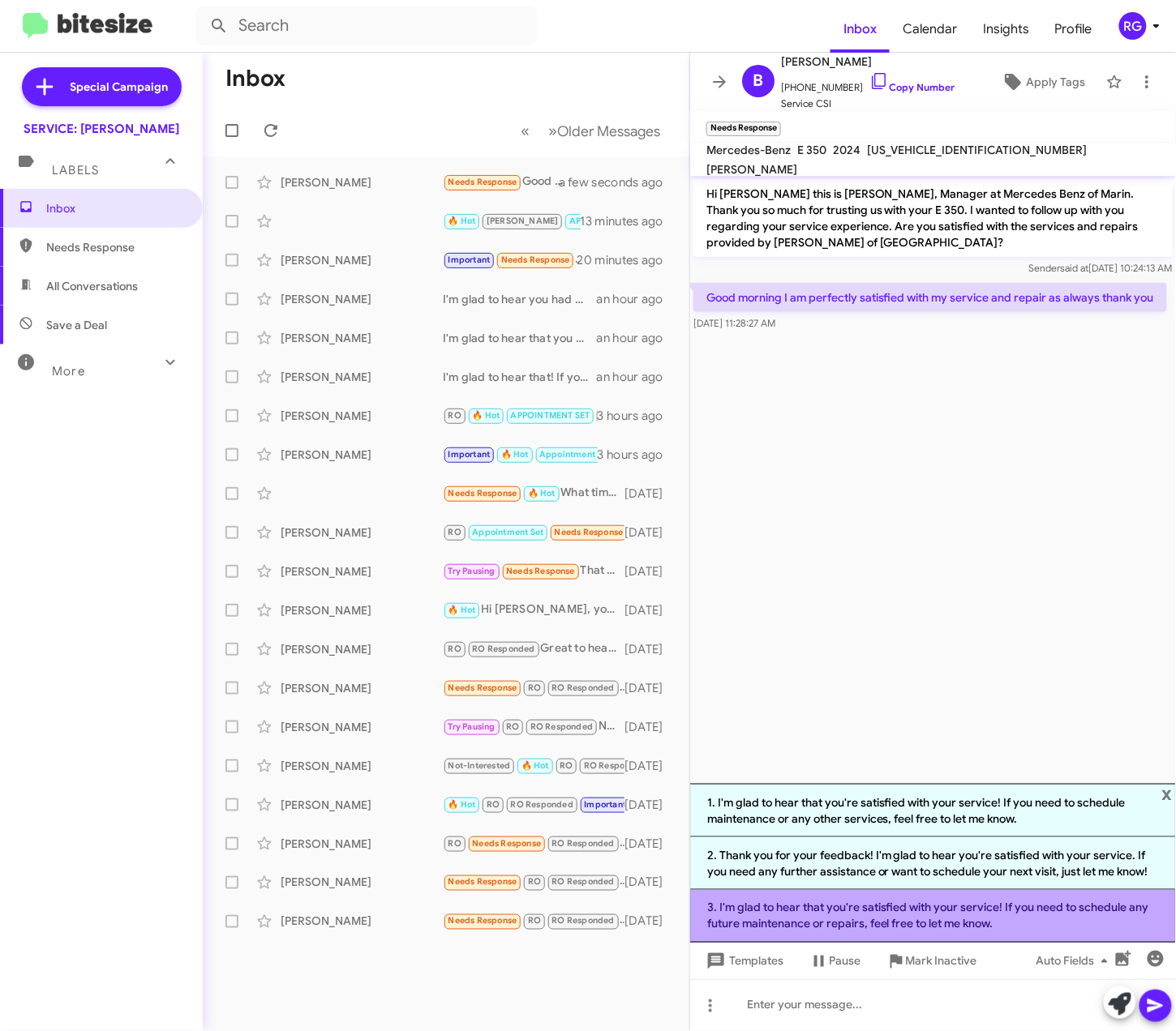
click at [1075, 924] on li "3. I'm glad to hear that you're satisfied with your service! If you need to sch…" at bounding box center [933, 916] width 486 height 53
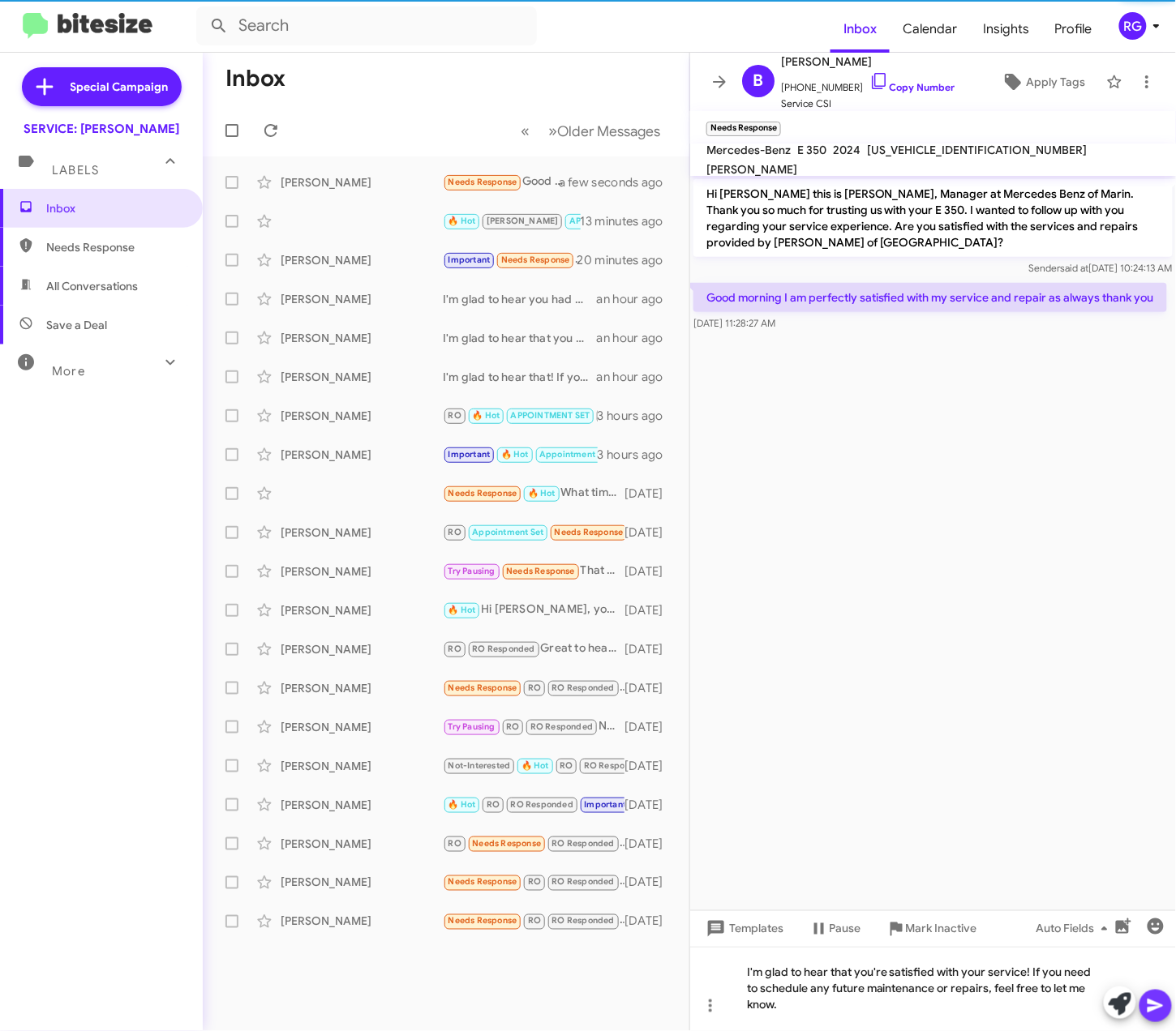
click at [1152, 1002] on icon at bounding box center [1155, 1006] width 16 height 14
